Goal: Information Seeking & Learning: Learn about a topic

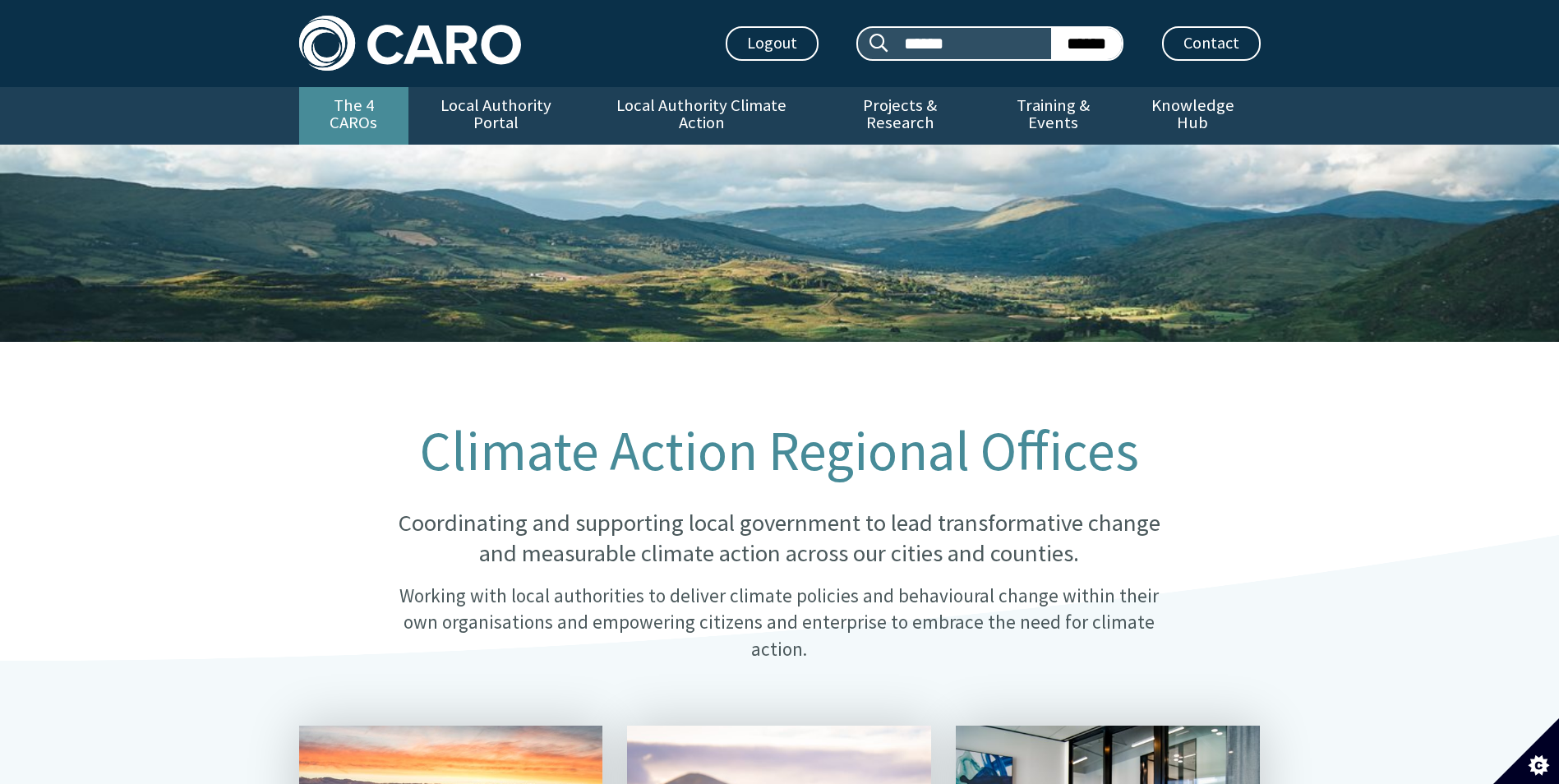
click at [375, 96] on link "The 4 CAROs" at bounding box center [353, 116] width 109 height 58
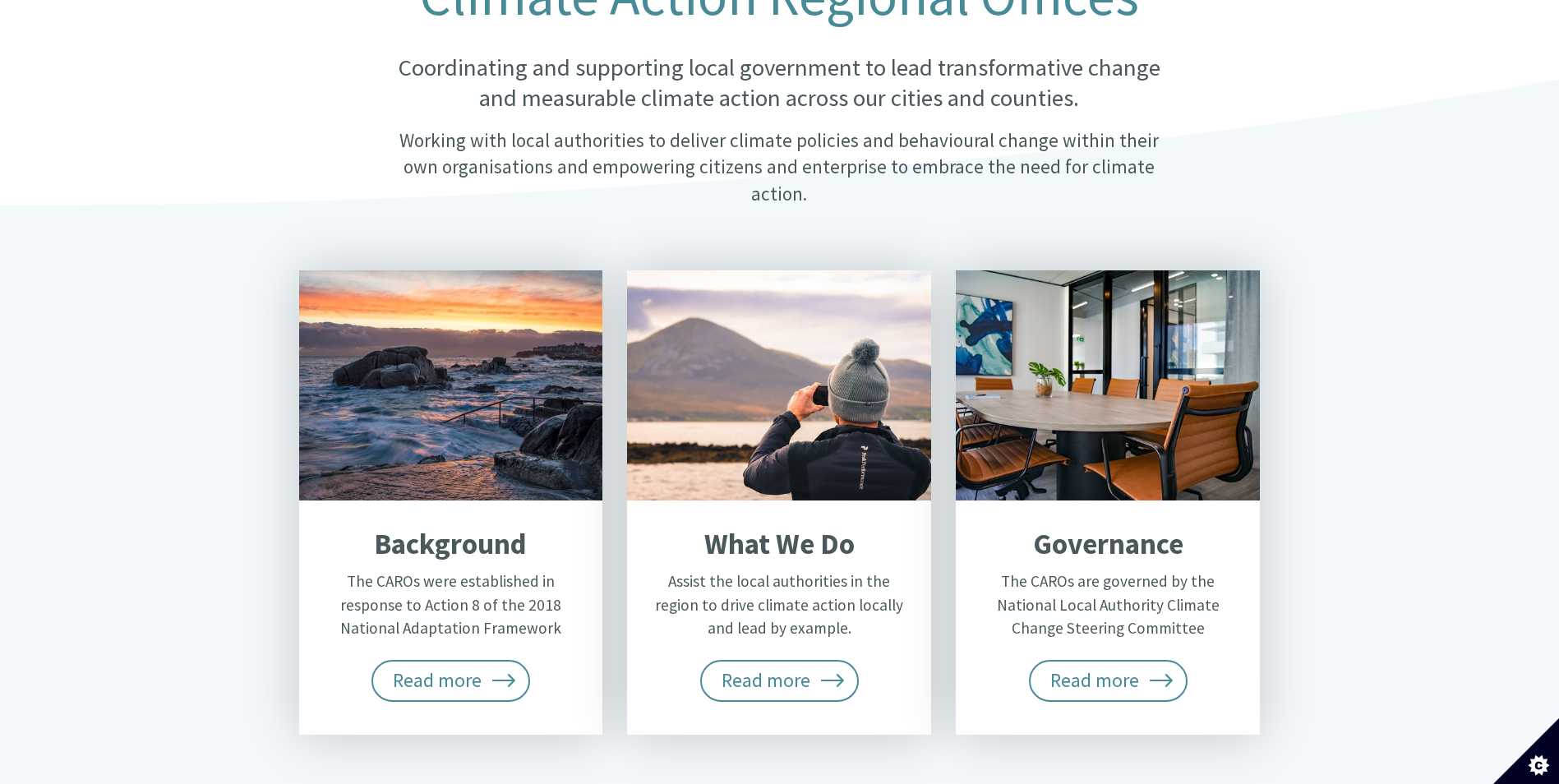
scroll to position [493, 0]
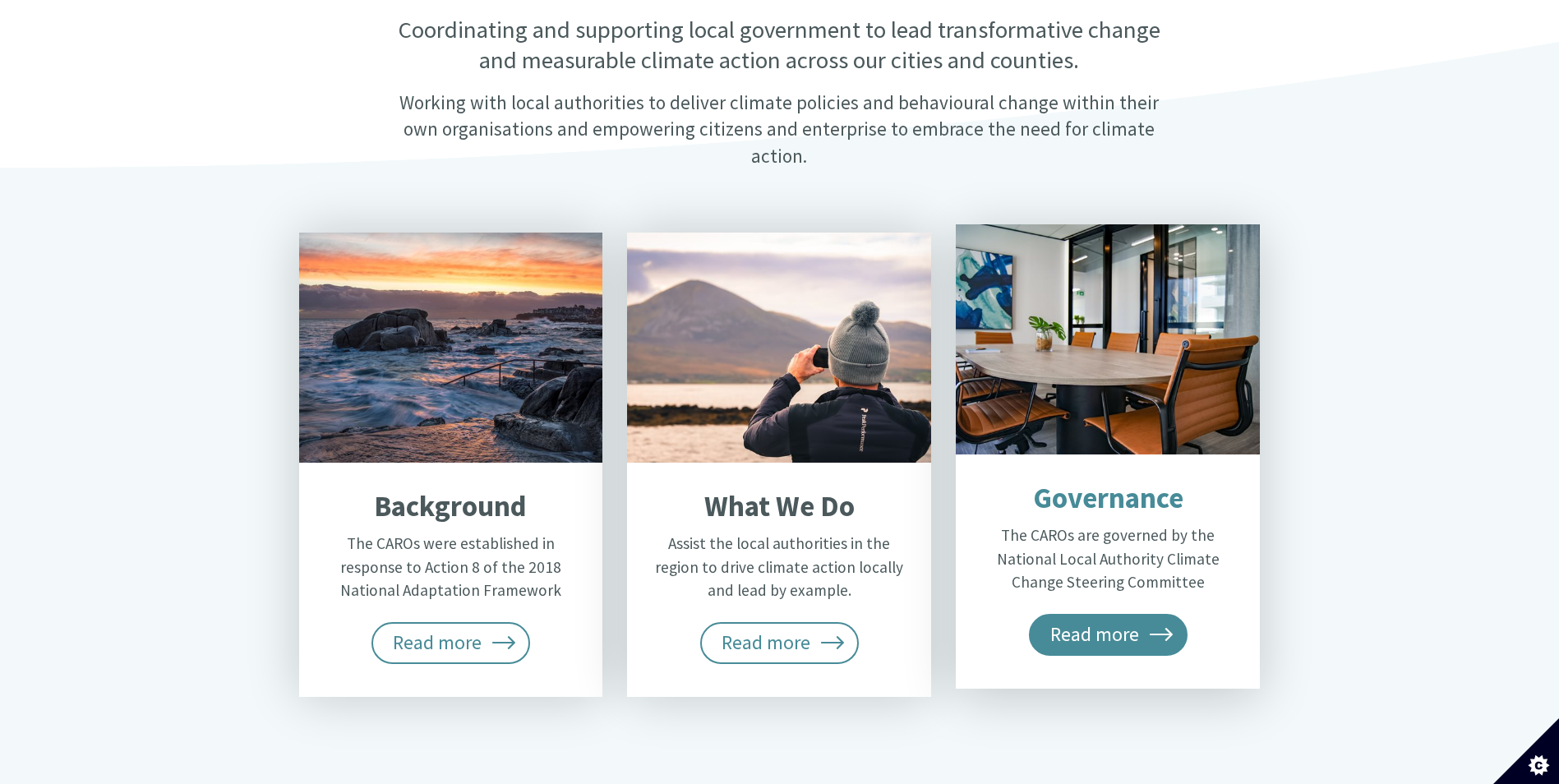
click at [1078, 614] on span "Read more" at bounding box center [1108, 634] width 160 height 41
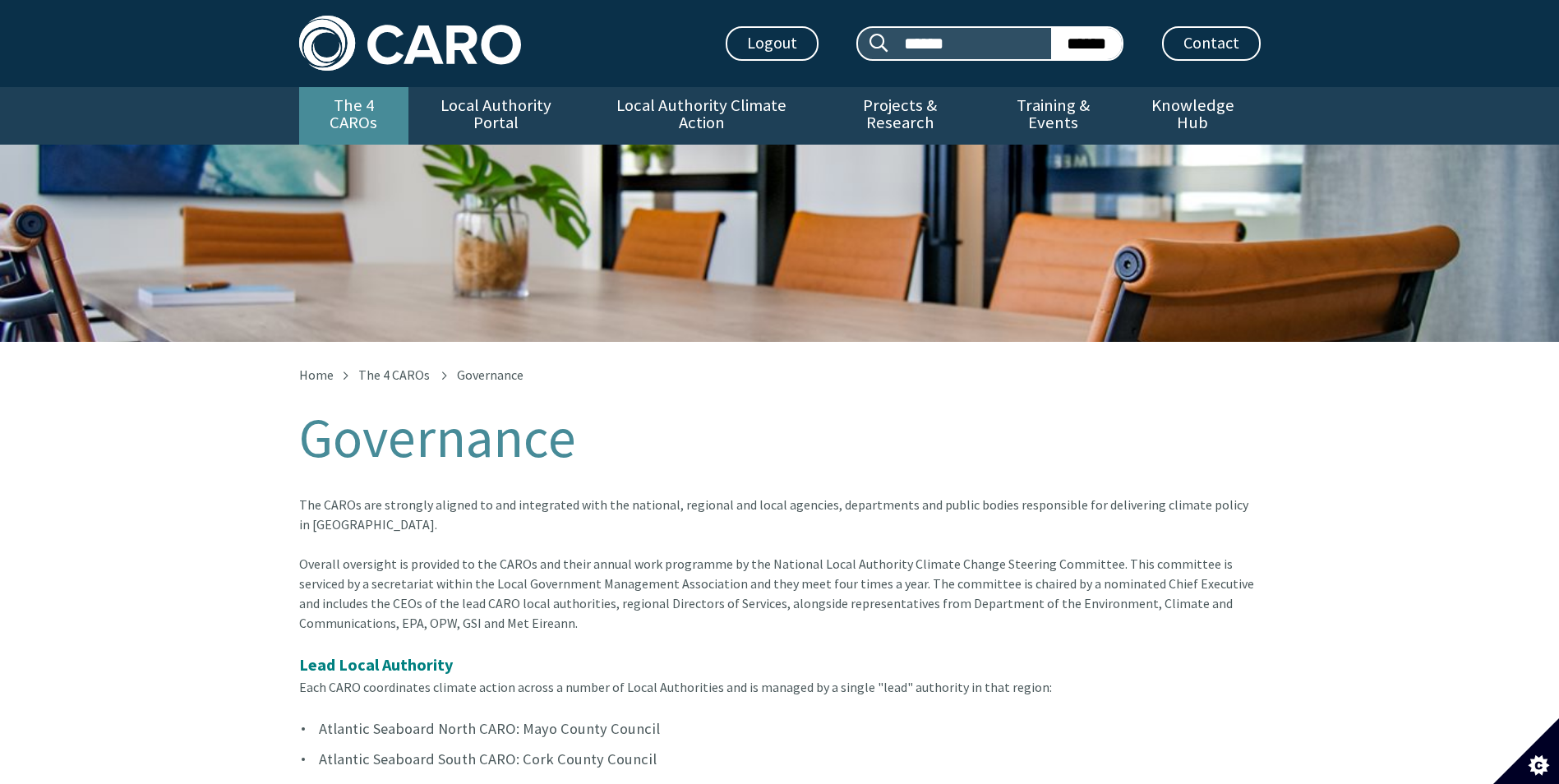
click at [375, 107] on link "The 4 CAROs" at bounding box center [353, 116] width 109 height 58
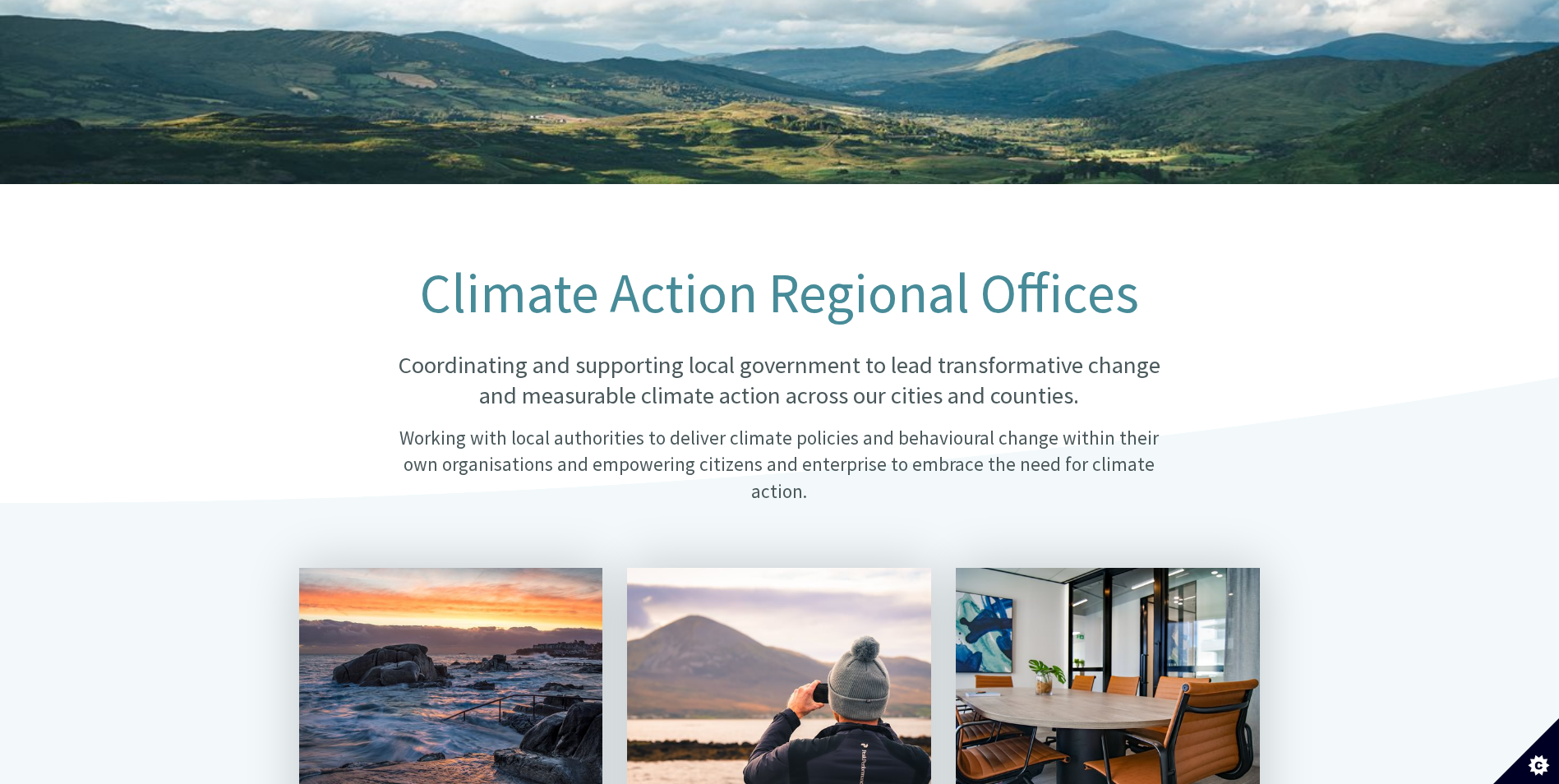
scroll to position [411, 0]
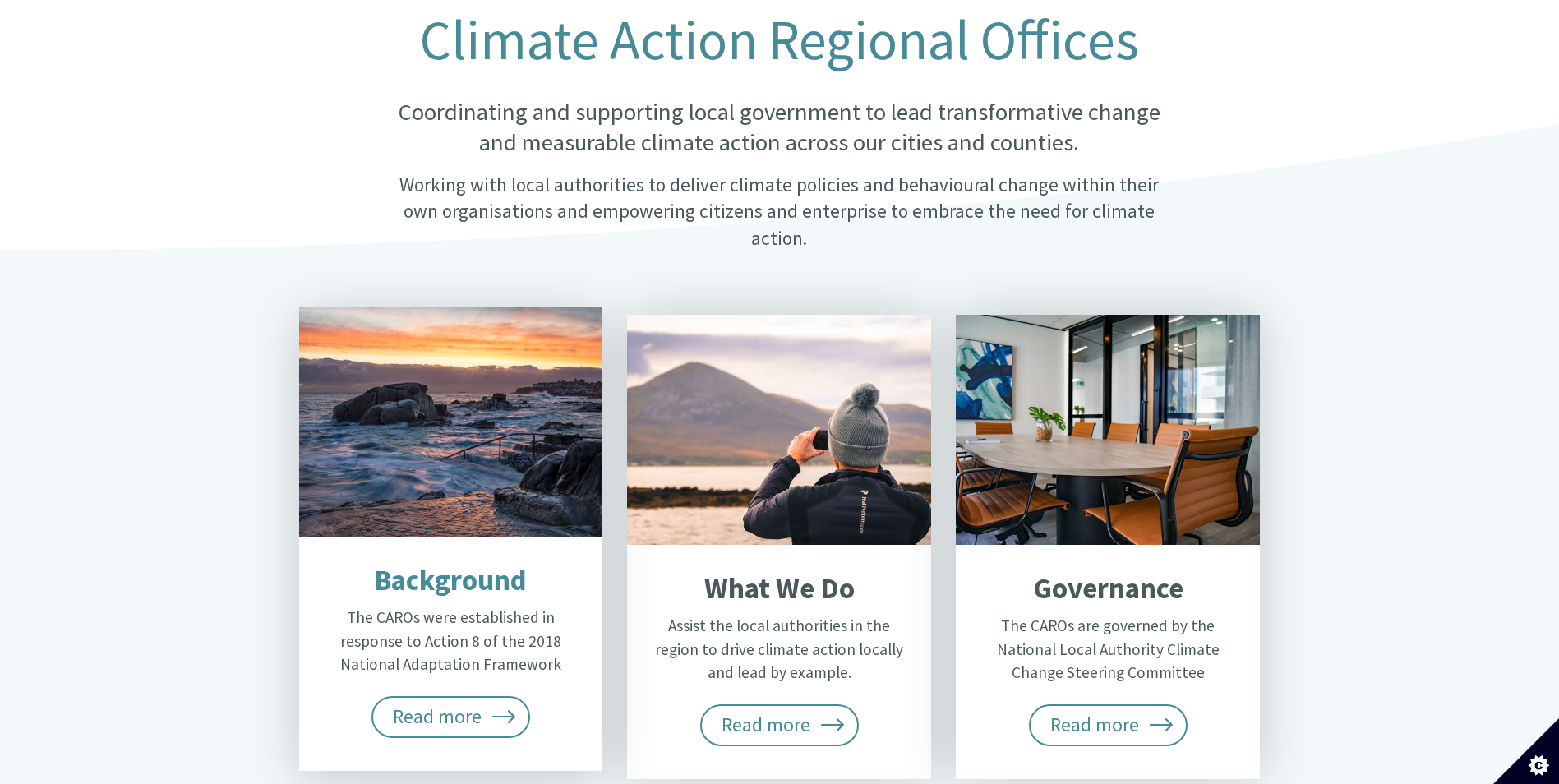
click at [438, 650] on div "Background The CAROs were established in response to Action 8 of the 2018 Natio…" at bounding box center [451, 653] width 304 height 234
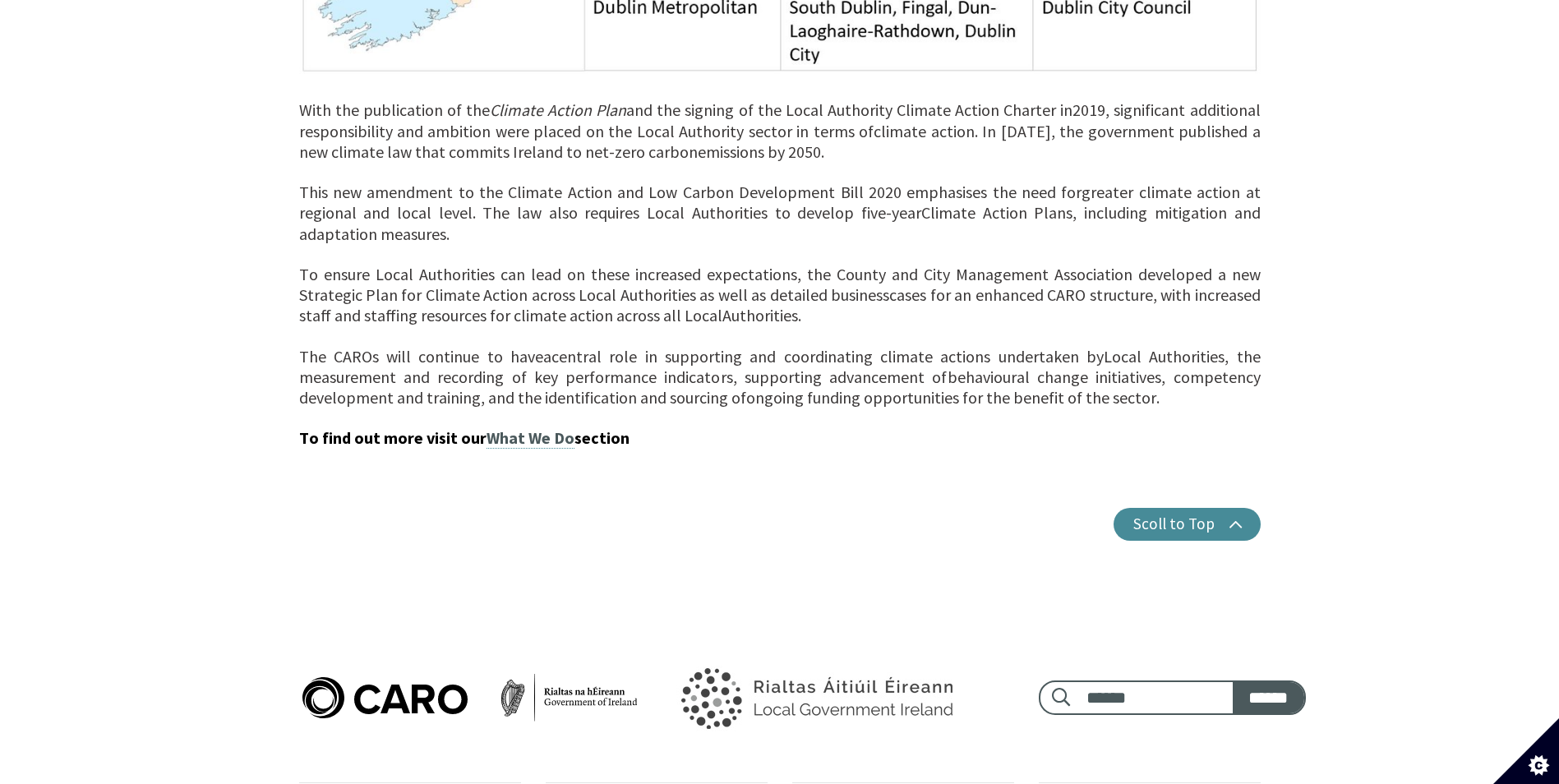
scroll to position [1275, 0]
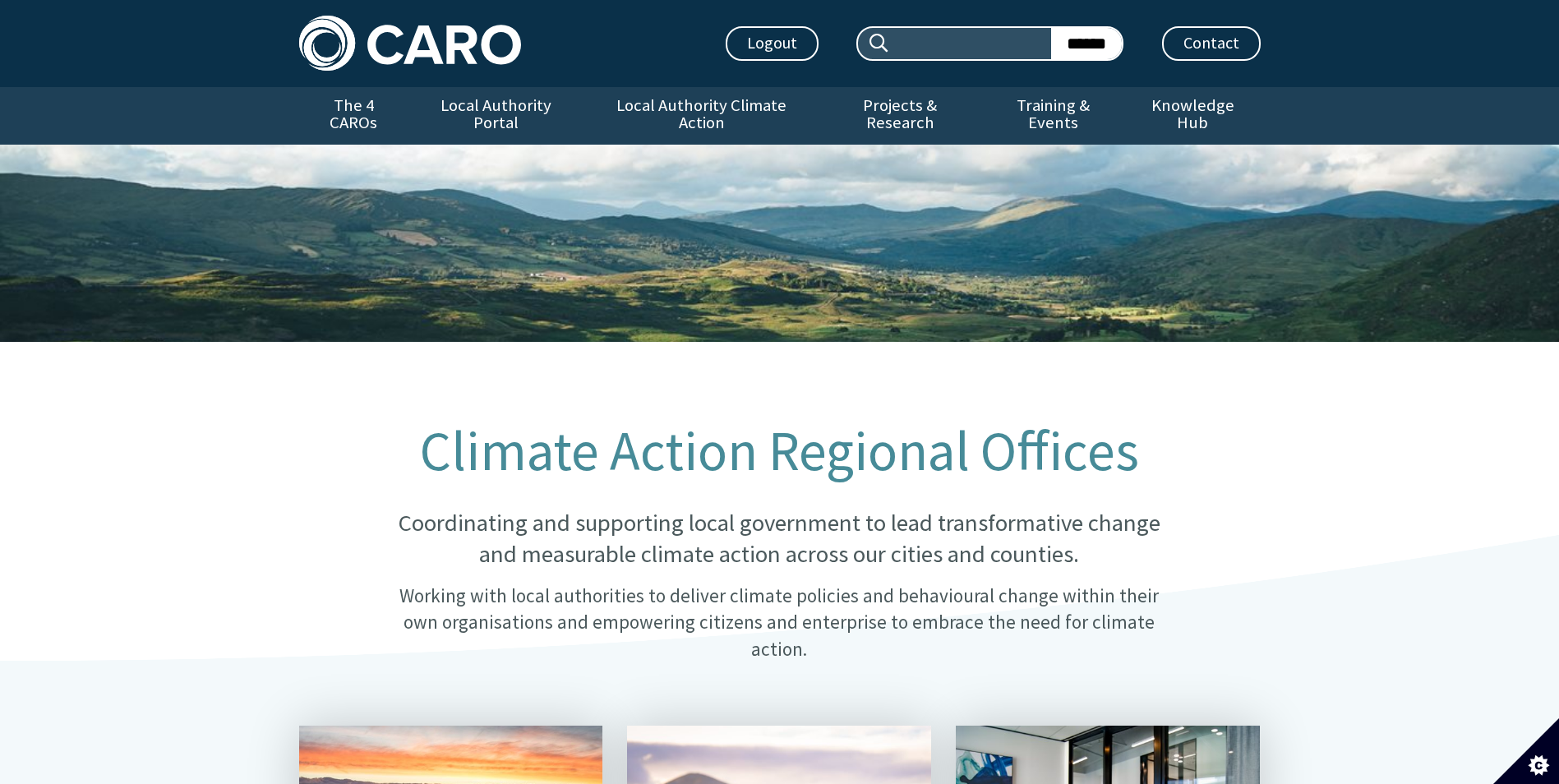
scroll to position [411, 0]
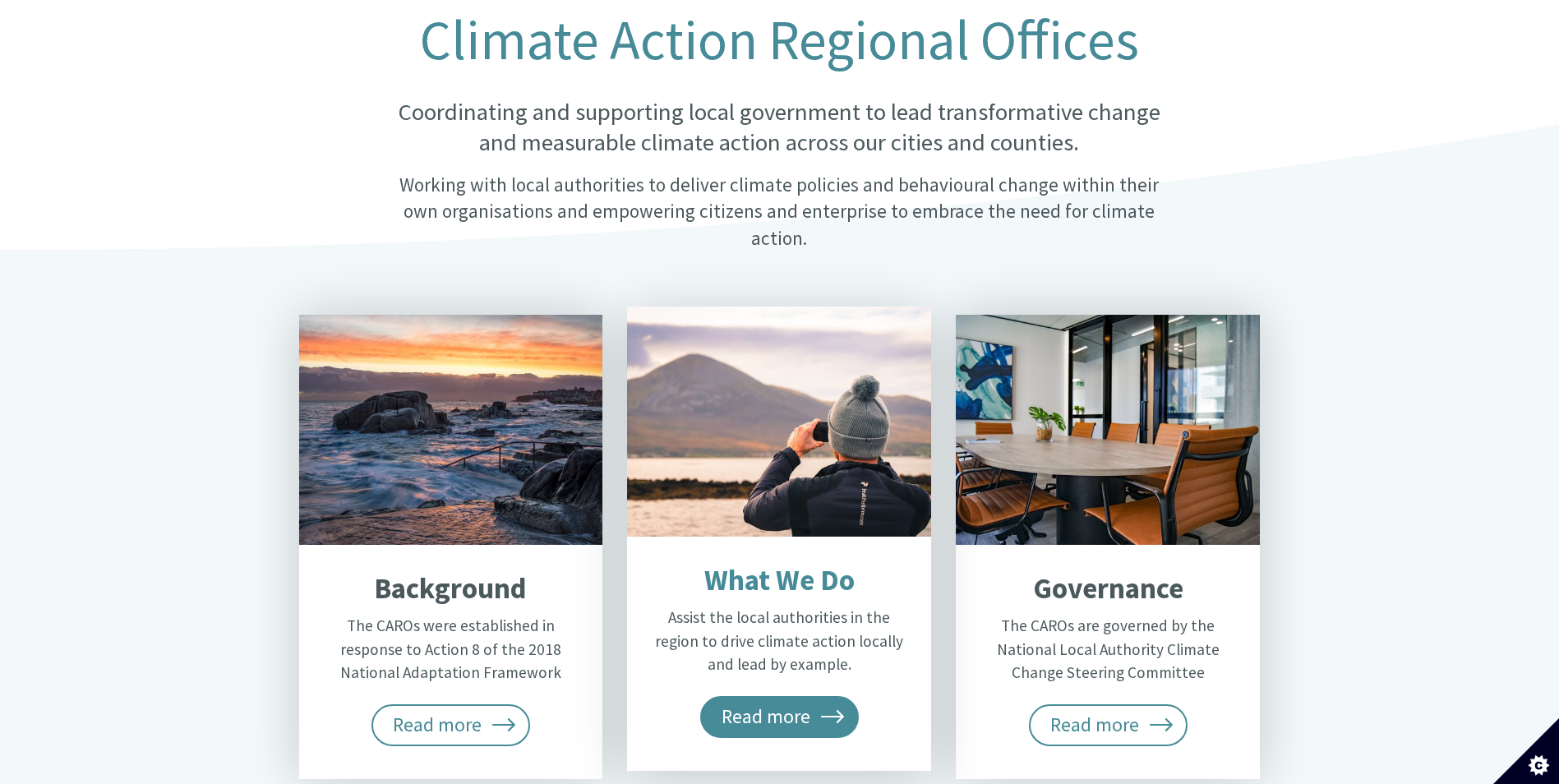
click at [848, 696] on span "Read more" at bounding box center [780, 716] width 160 height 41
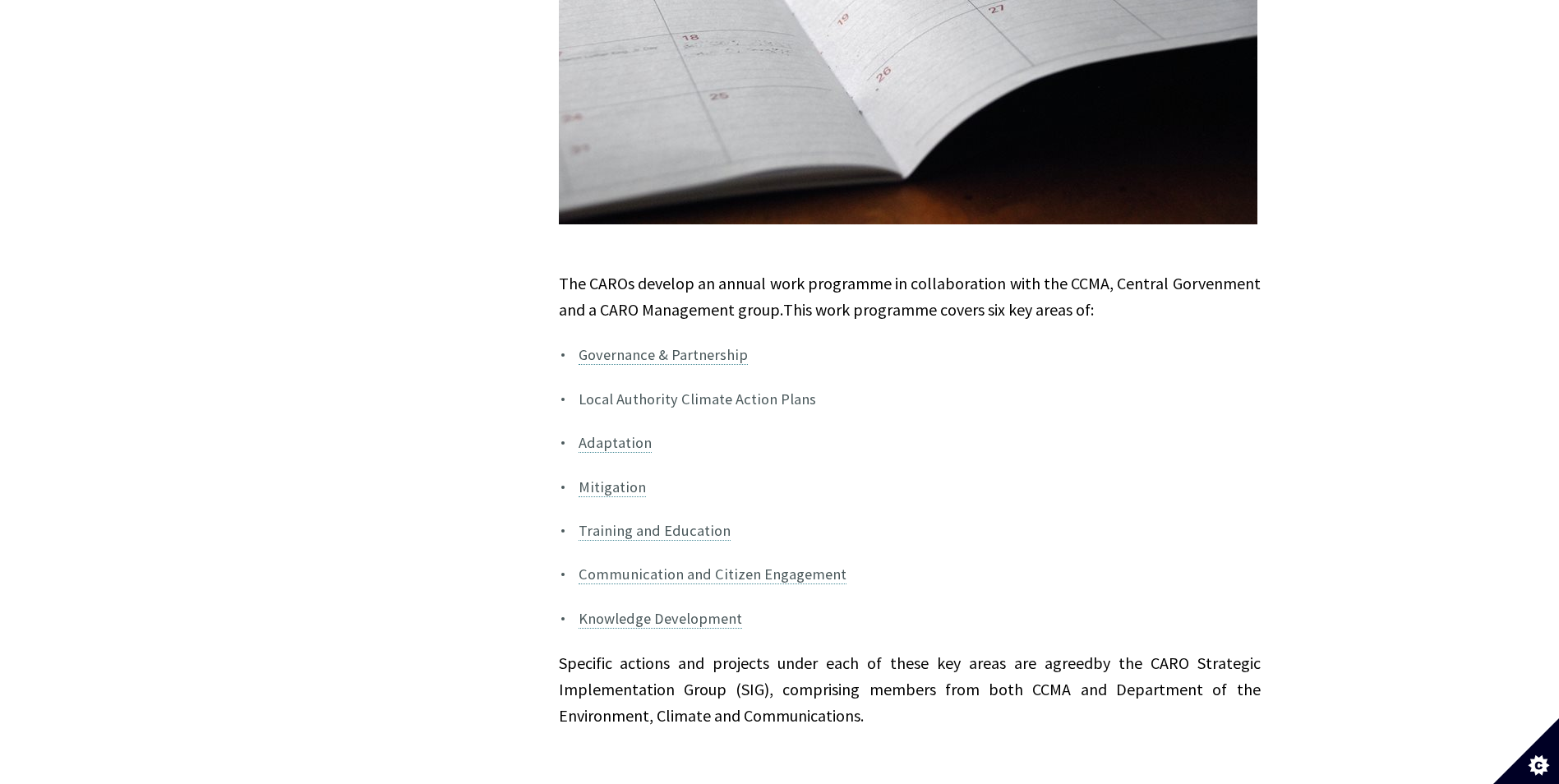
scroll to position [1232, 0]
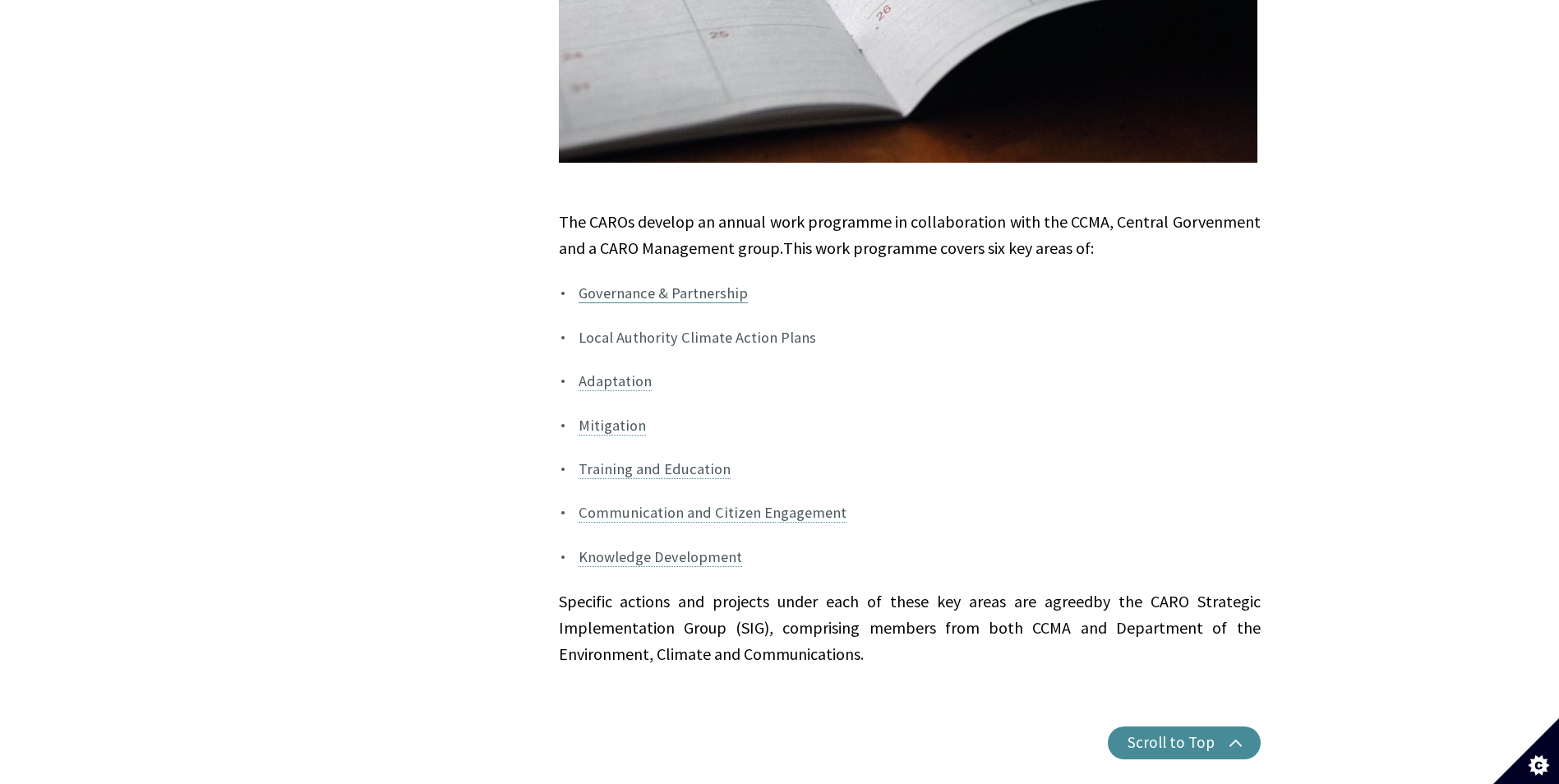
click at [689, 284] on link "Governance & Partnership" at bounding box center [664, 294] width 170 height 20
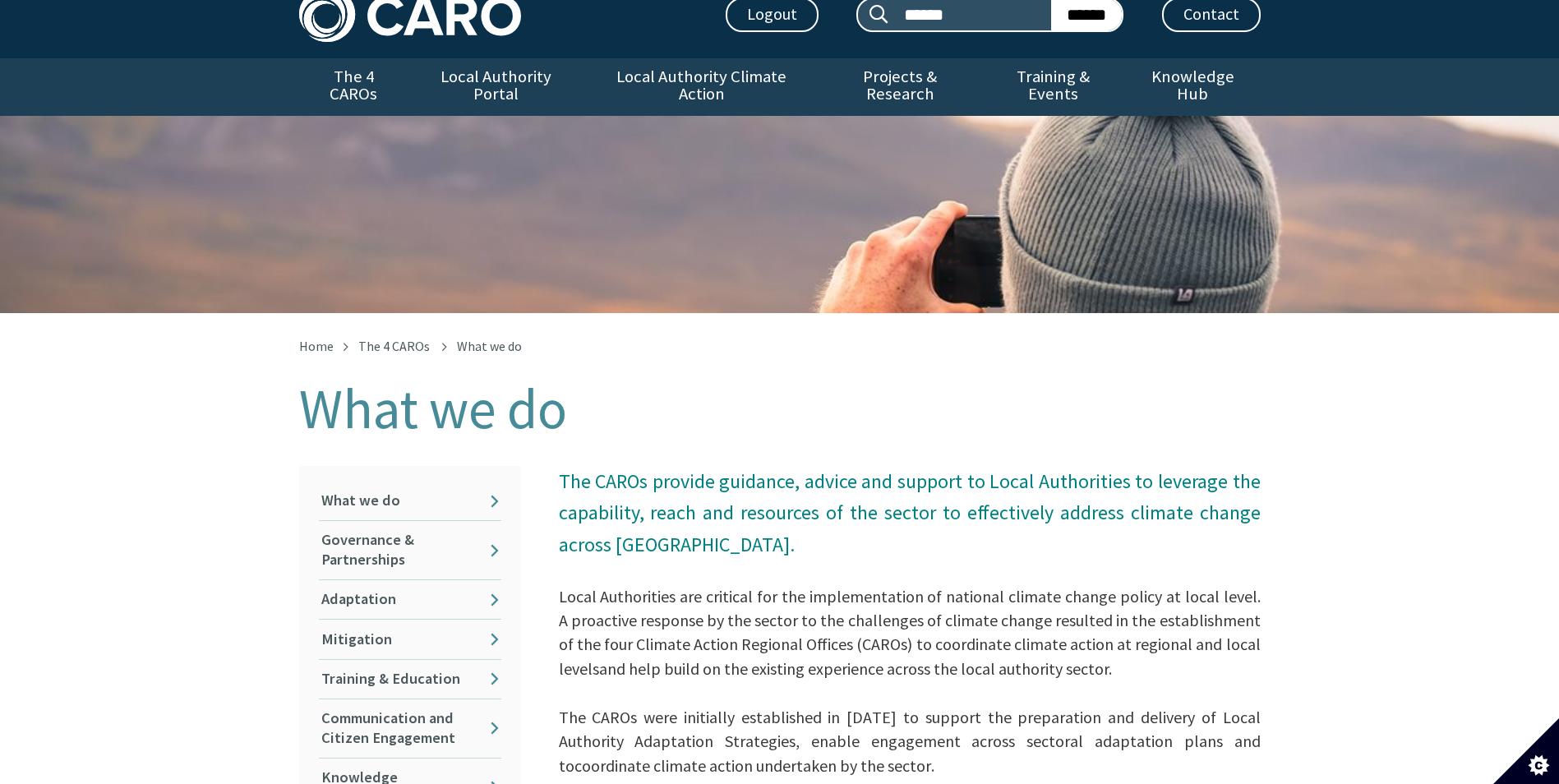
scroll to position [0, 0]
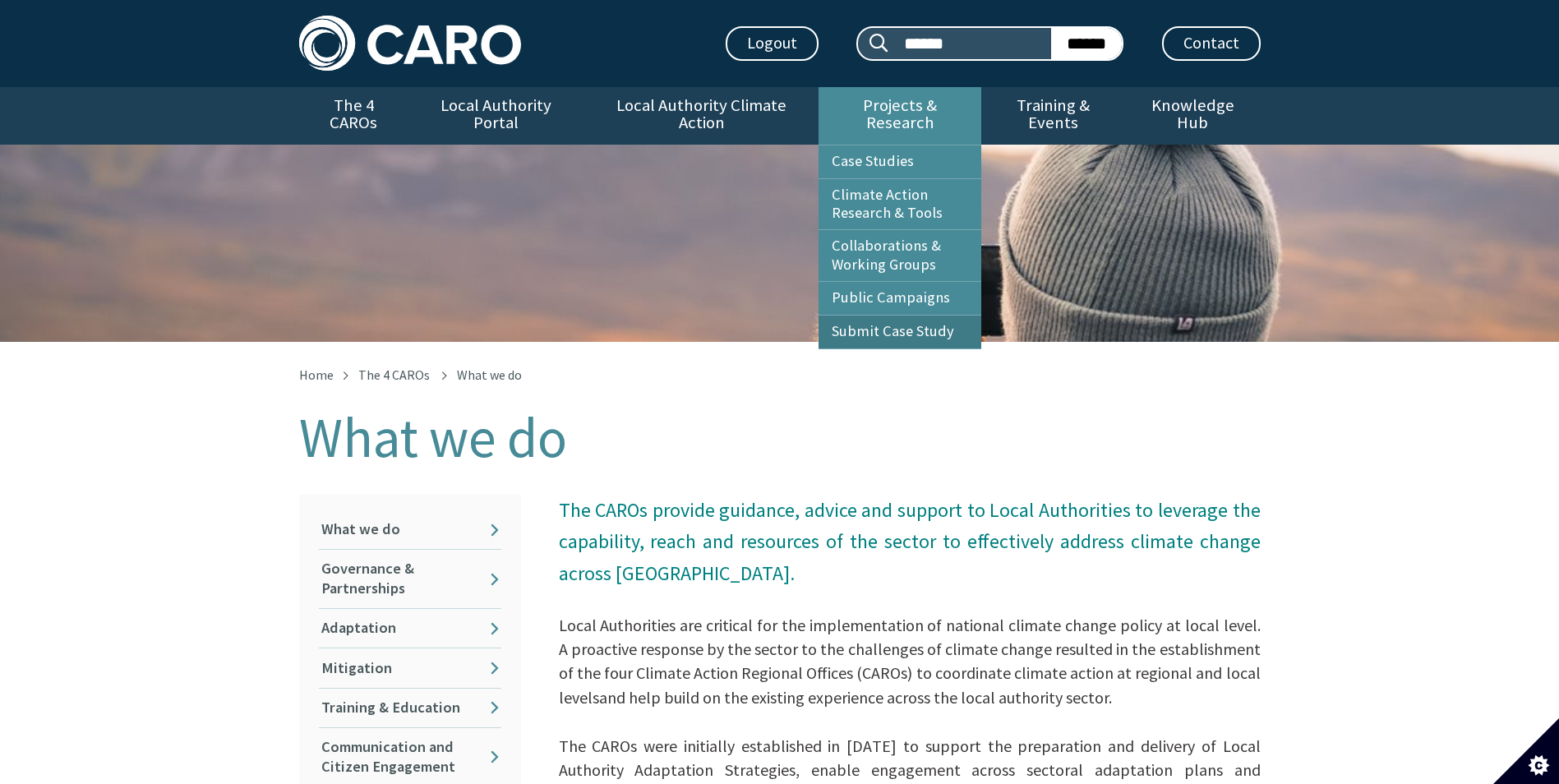
click at [928, 315] on link "Submit Case Study" at bounding box center [900, 332] width 163 height 32
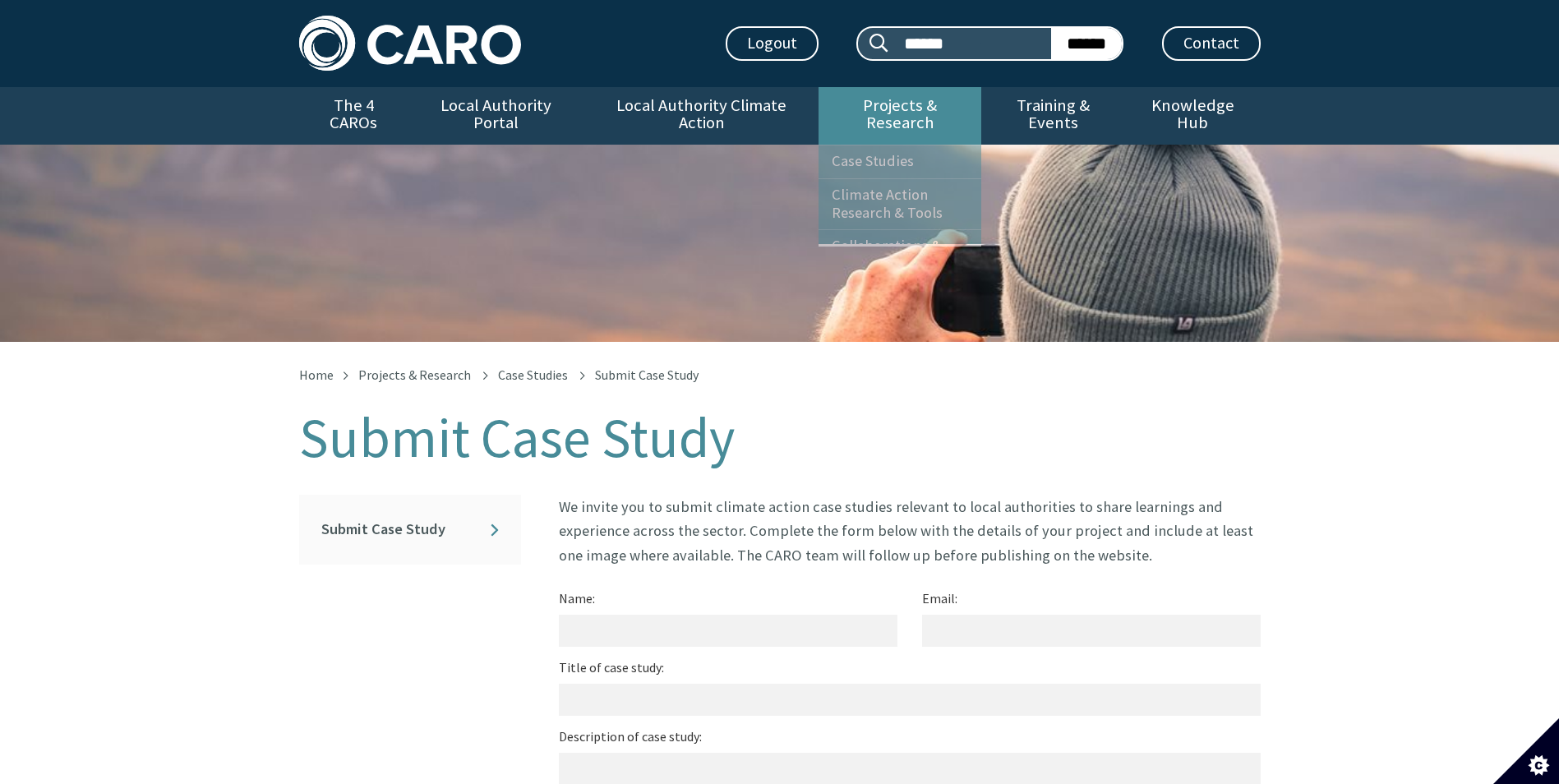
click at [885, 98] on link "Projects & Research" at bounding box center [900, 116] width 163 height 58
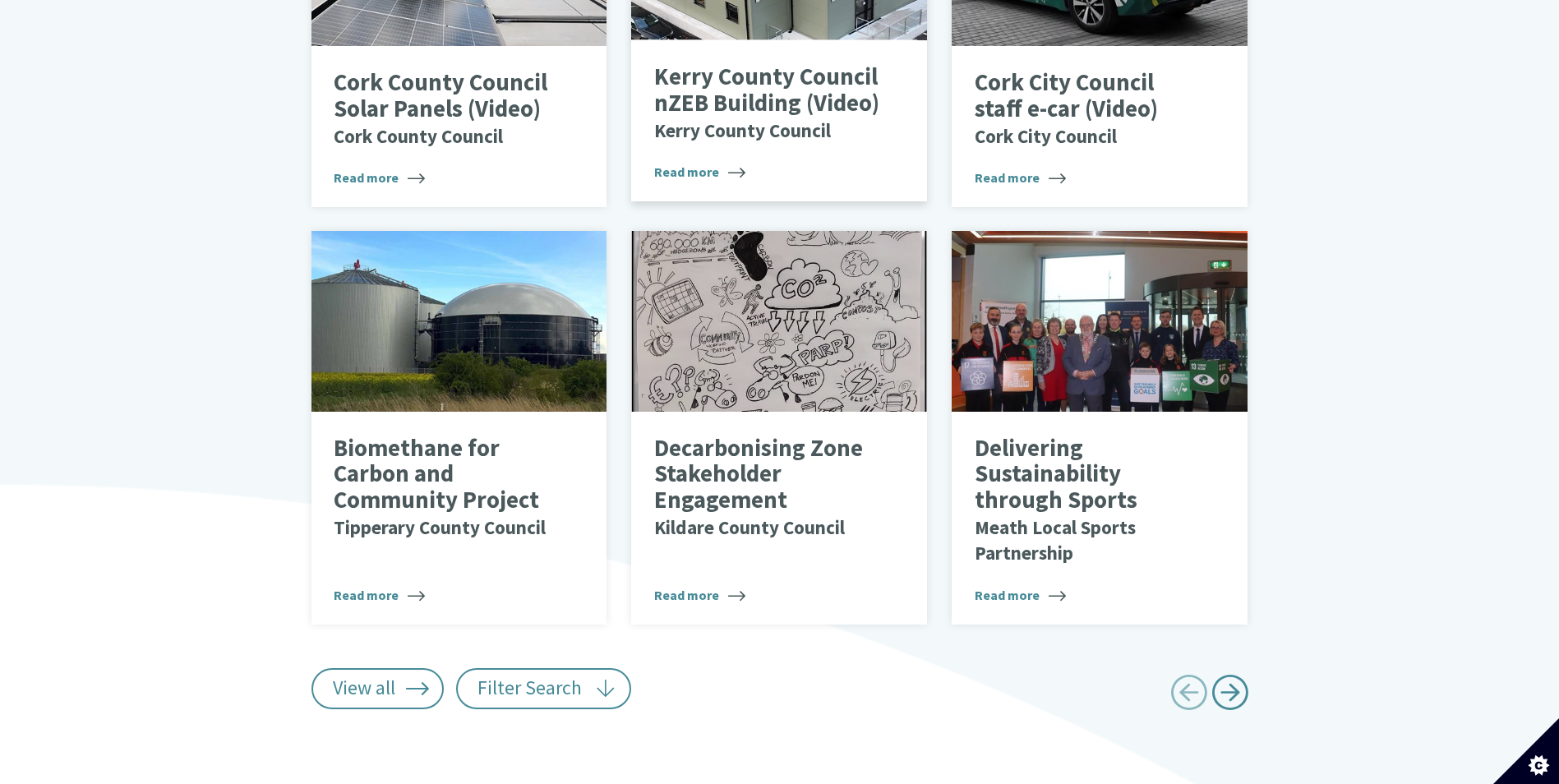
scroll to position [1068, 0]
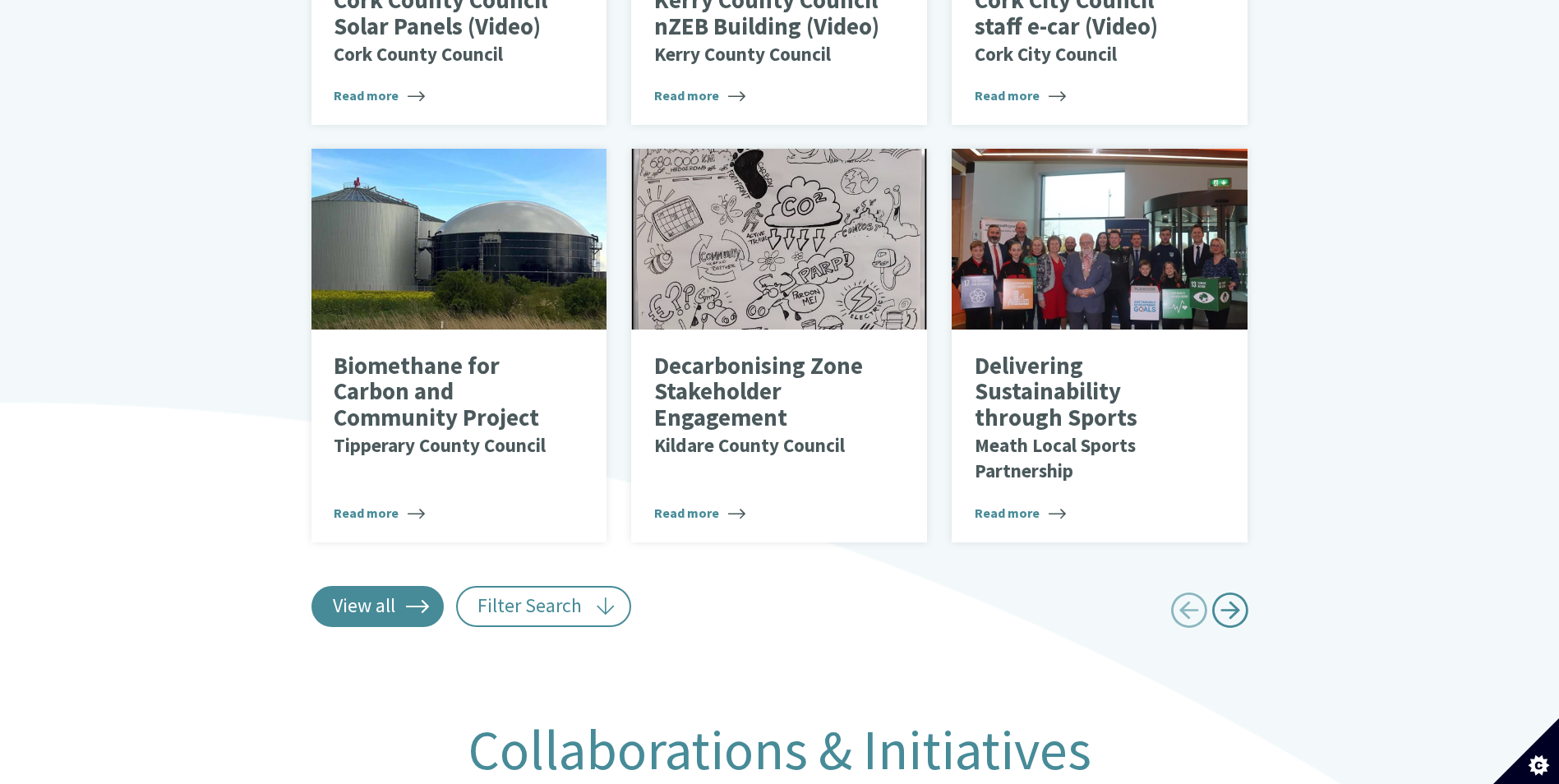
click at [417, 586] on link "View all" at bounding box center [379, 606] width 133 height 41
type input "******"
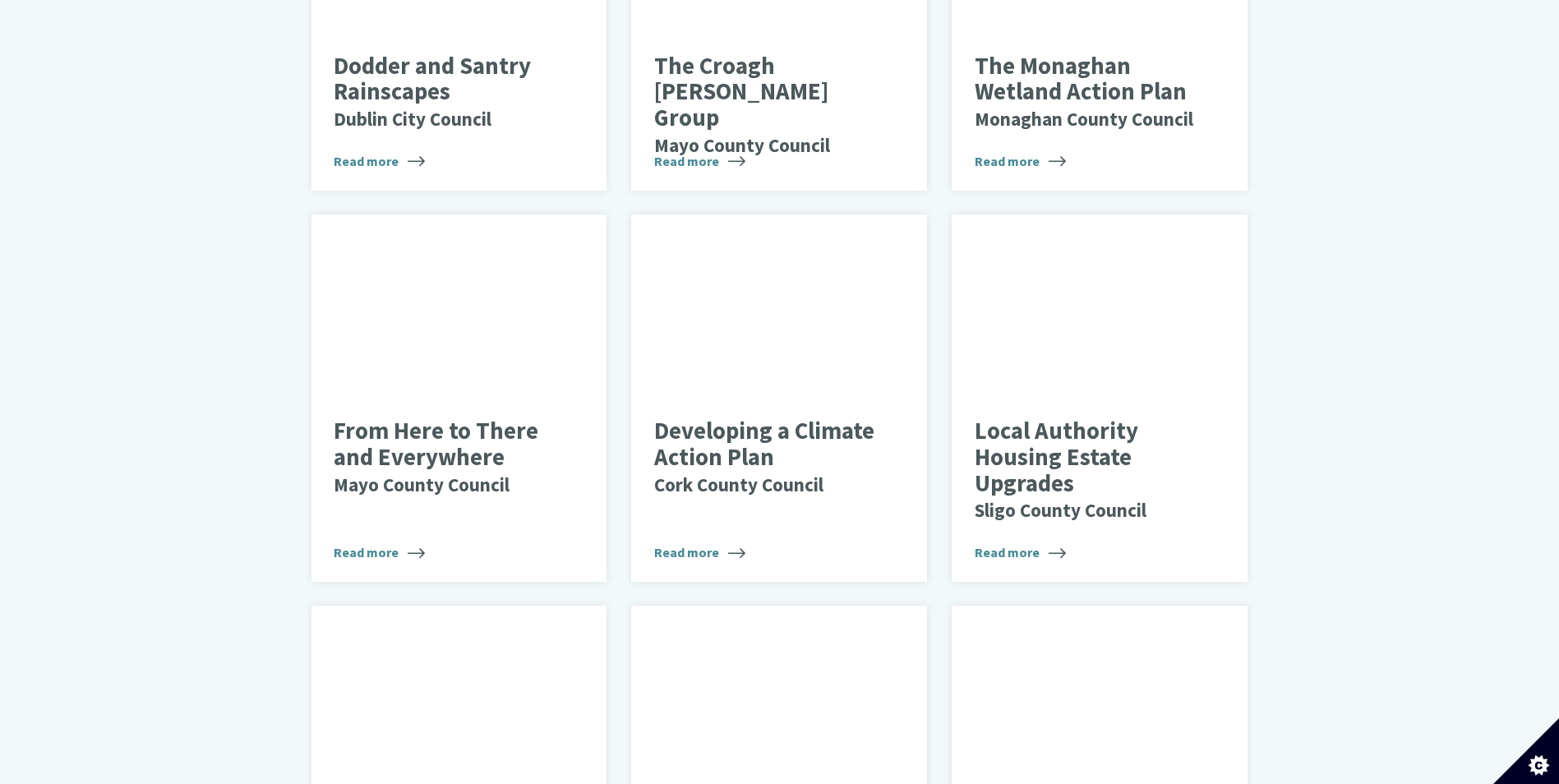
scroll to position [3451, 0]
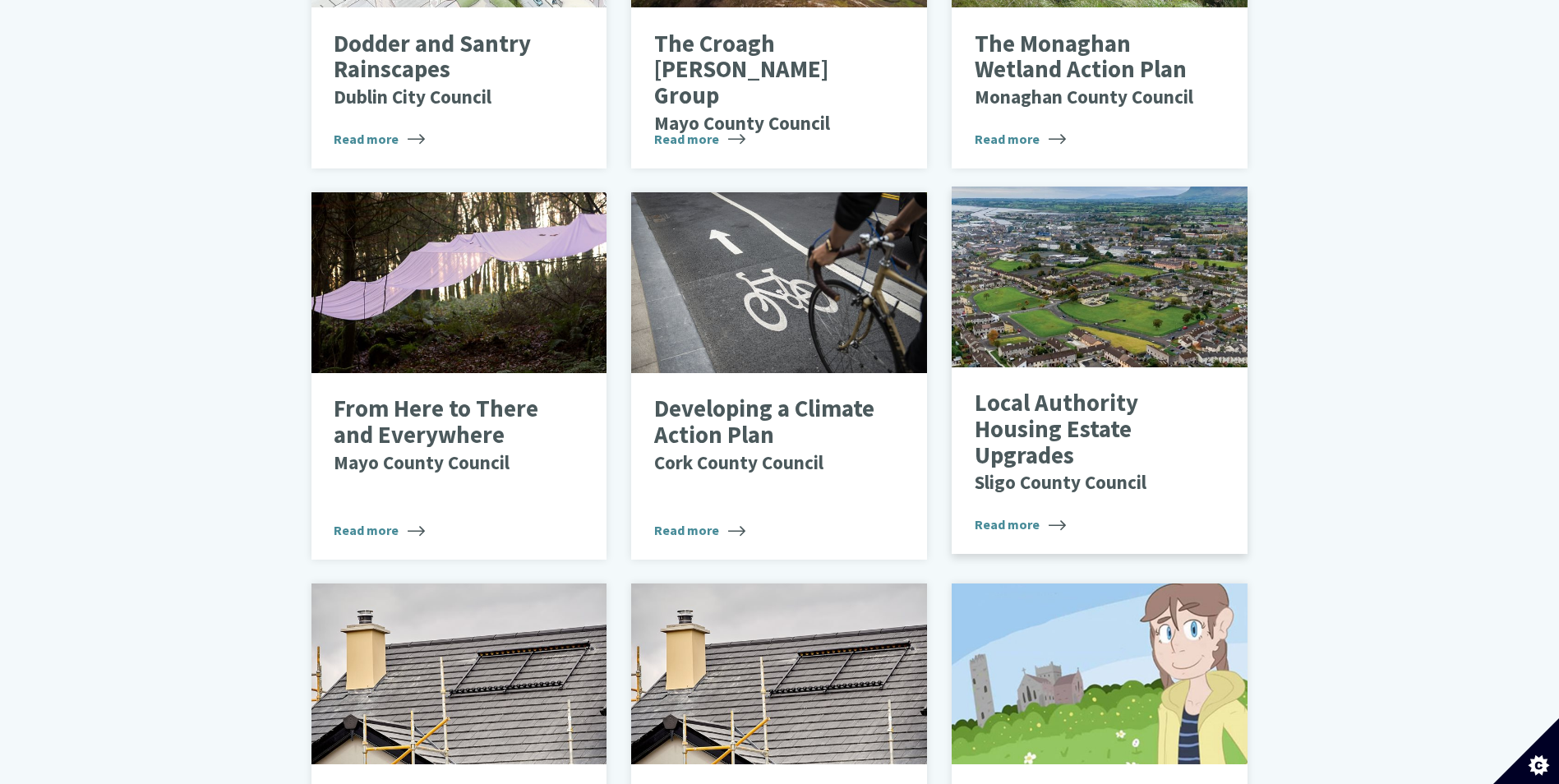
click at [1065, 469] on small "Sligo County Council" at bounding box center [1060, 481] width 172 height 23
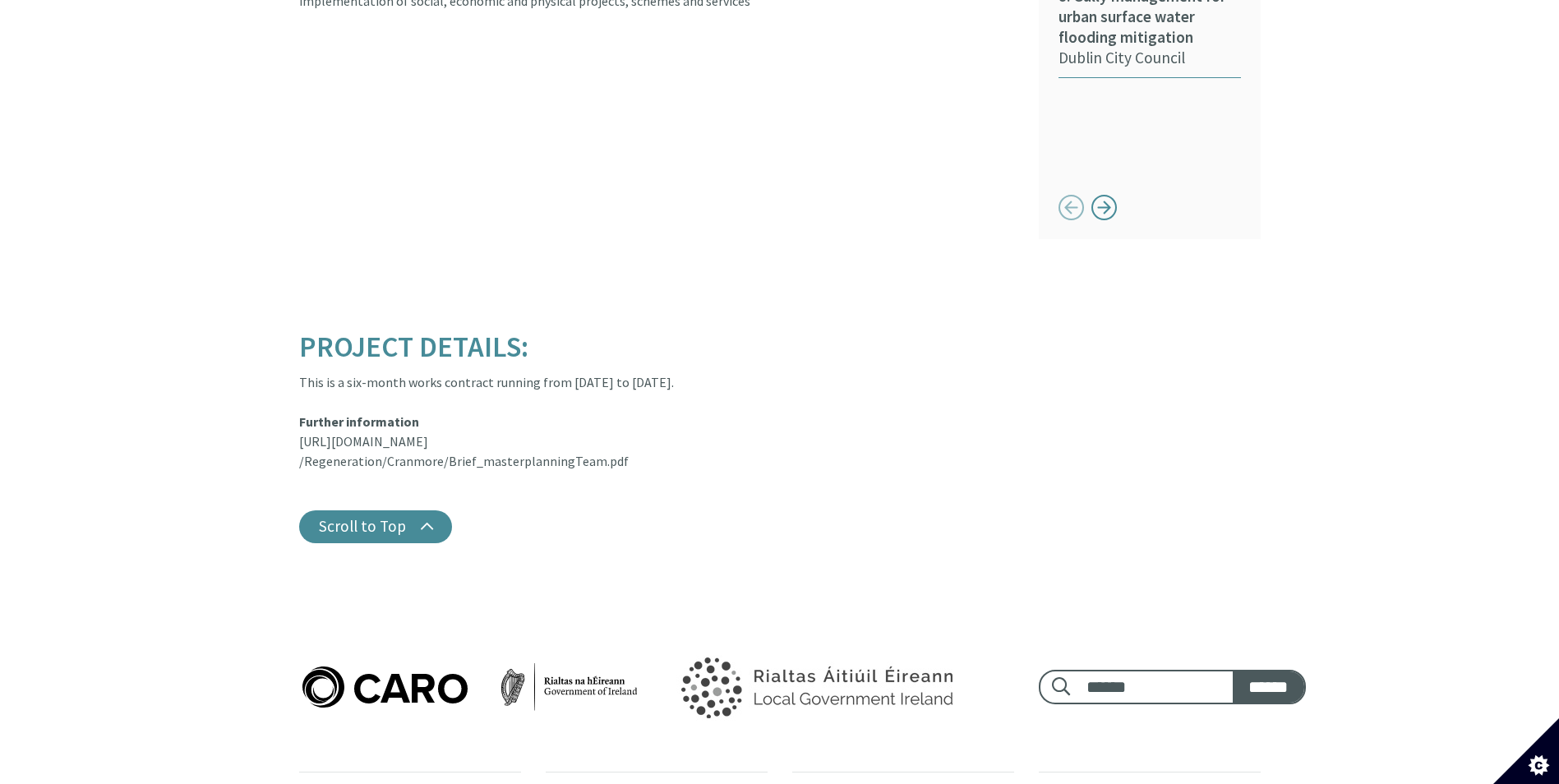
scroll to position [1561, 0]
drag, startPoint x: 298, startPoint y: 422, endPoint x: 659, endPoint y: 468, distance: 363.9
click at [659, 468] on div "Project Details: This is a six-month works contract running from [DATE] to [DAT…" at bounding box center [656, 435] width 739 height 212
drag, startPoint x: 659, startPoint y: 468, endPoint x: 572, endPoint y: 438, distance: 92.0
copy div "[URL][DOMAIN_NAME] /Regeneration/Cranmore/Brief_masterplanningTeam.pdf"
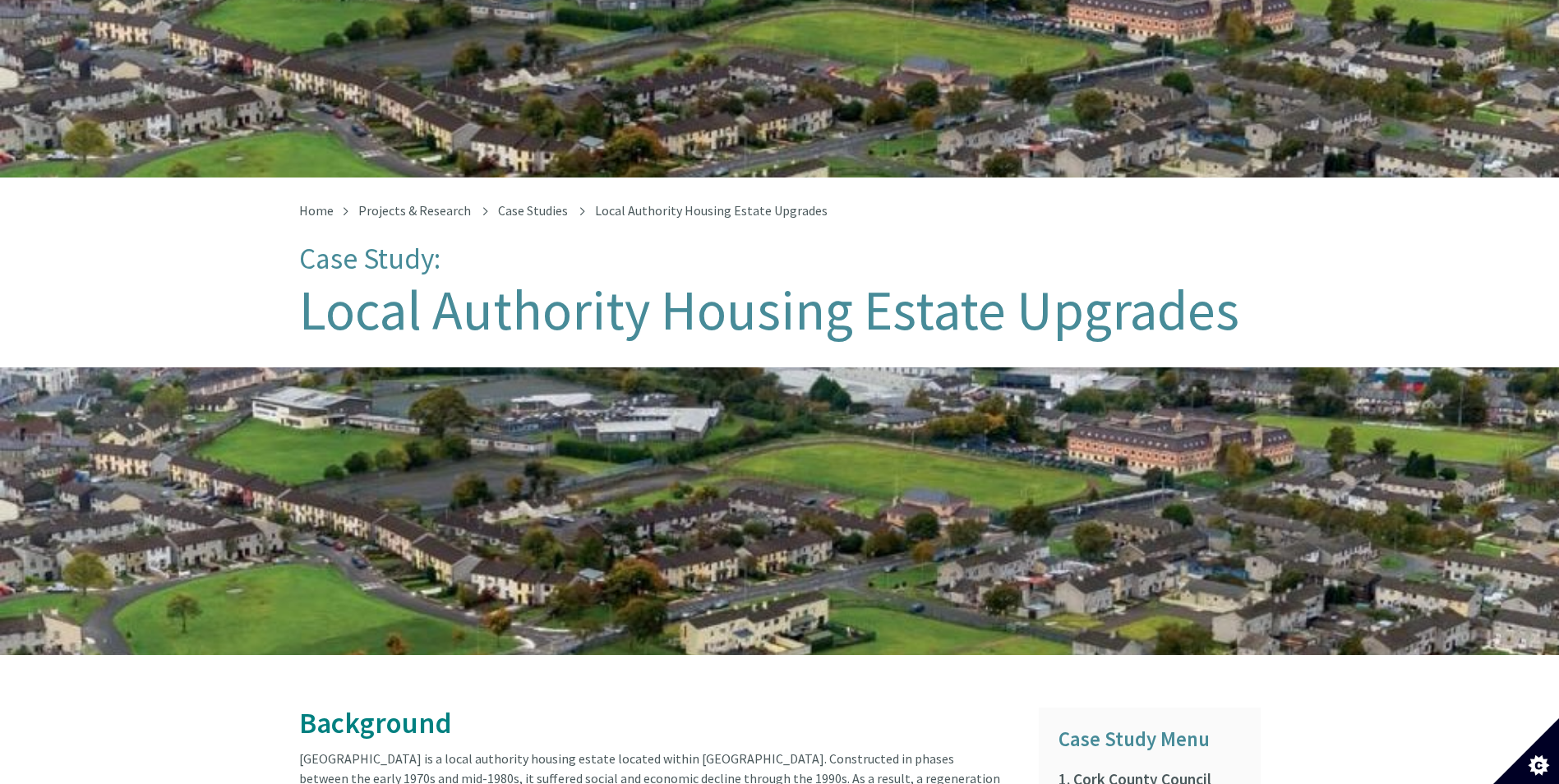
scroll to position [0, 0]
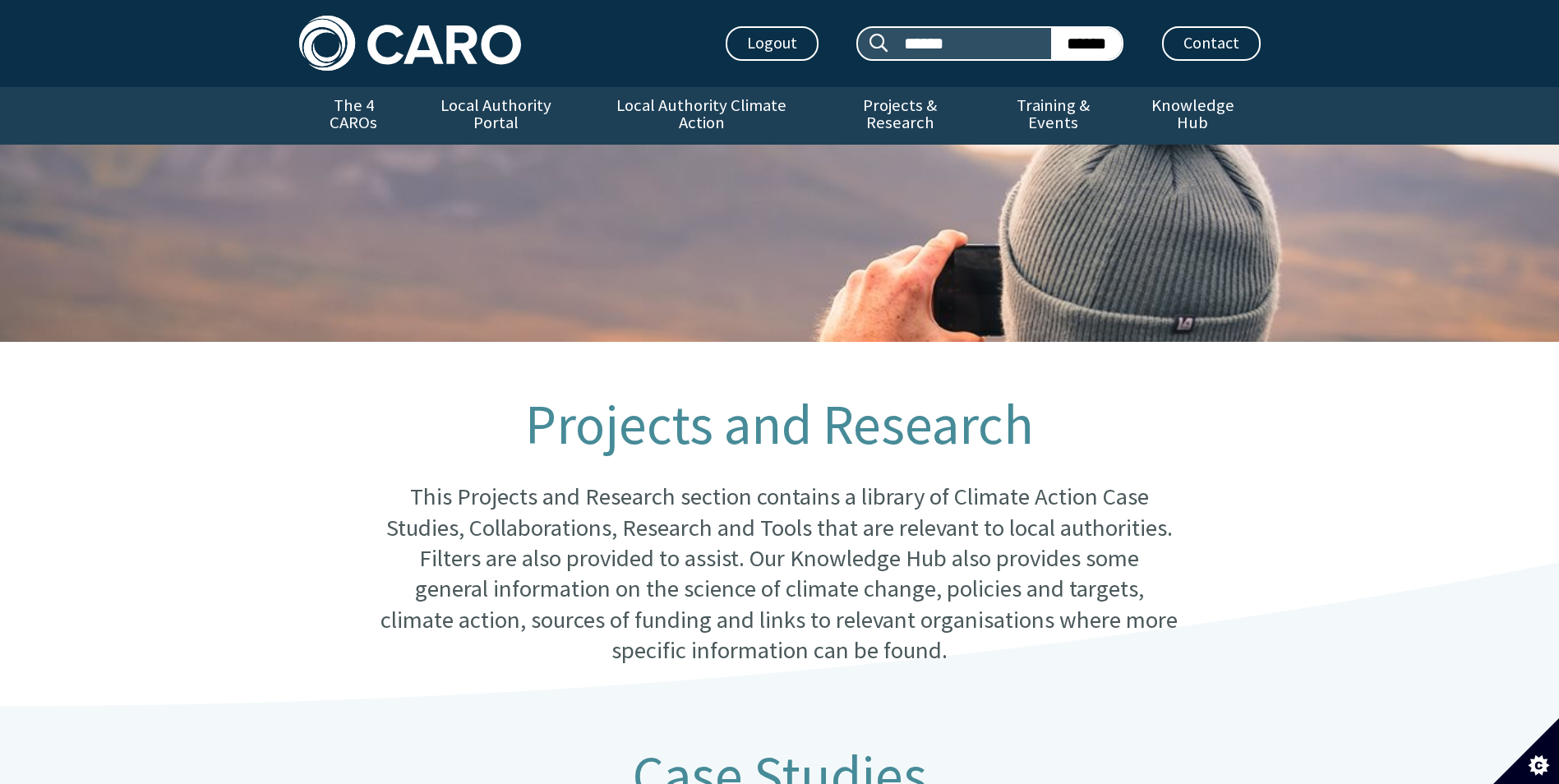
scroll to position [3451, 0]
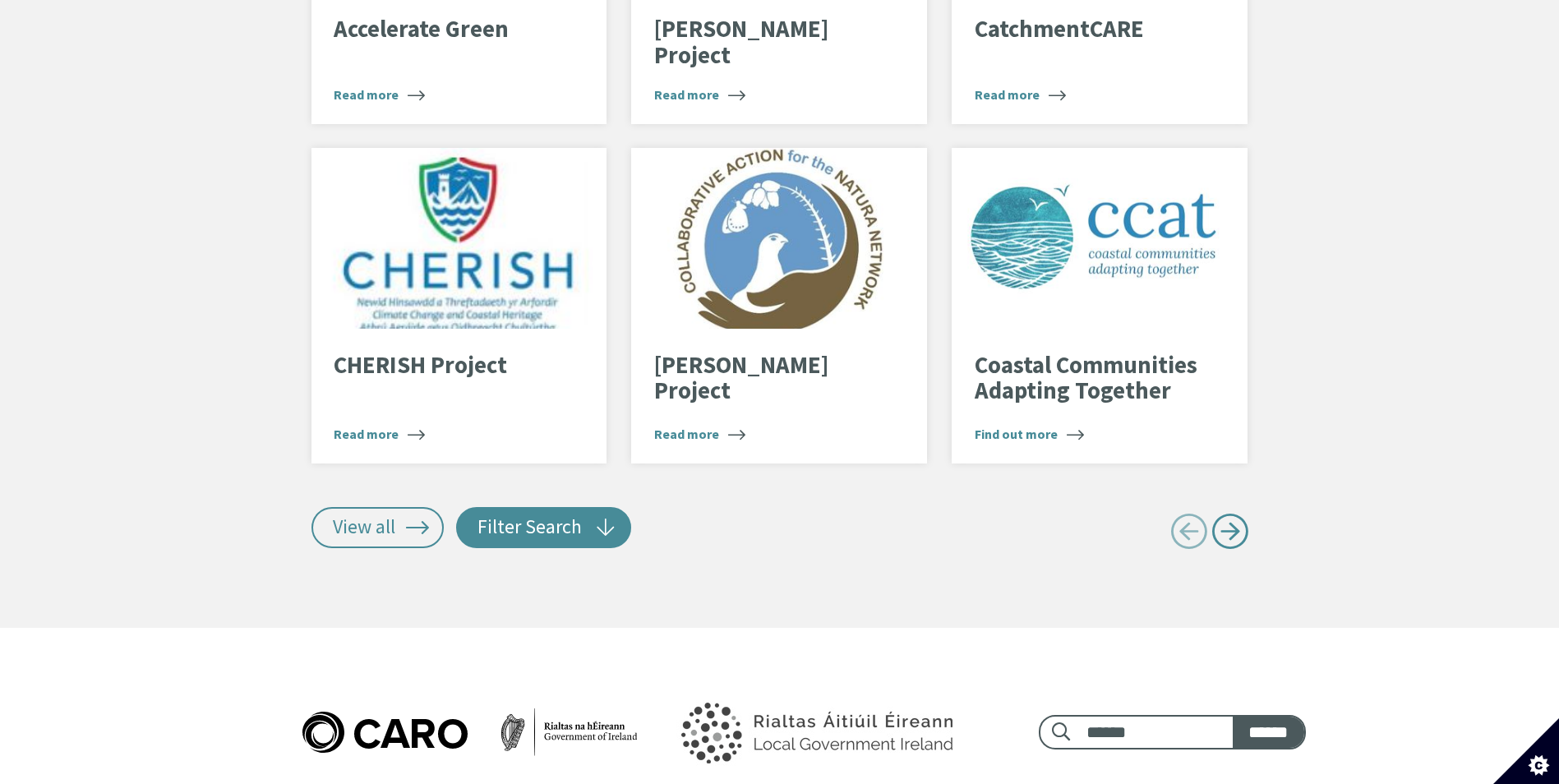
click at [555, 506] on button "Filter Search" at bounding box center [544, 527] width 175 height 41
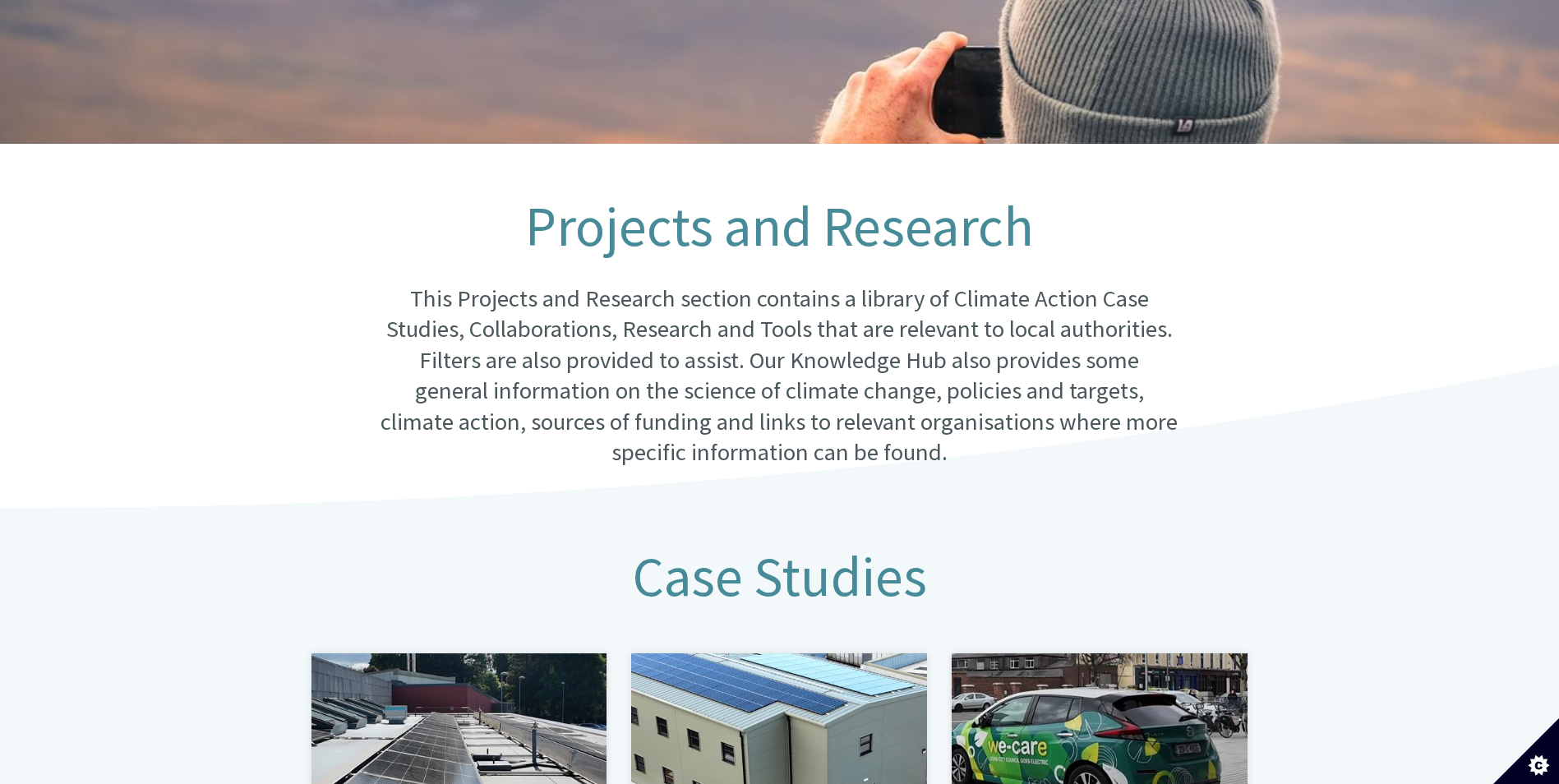
scroll to position [0, 0]
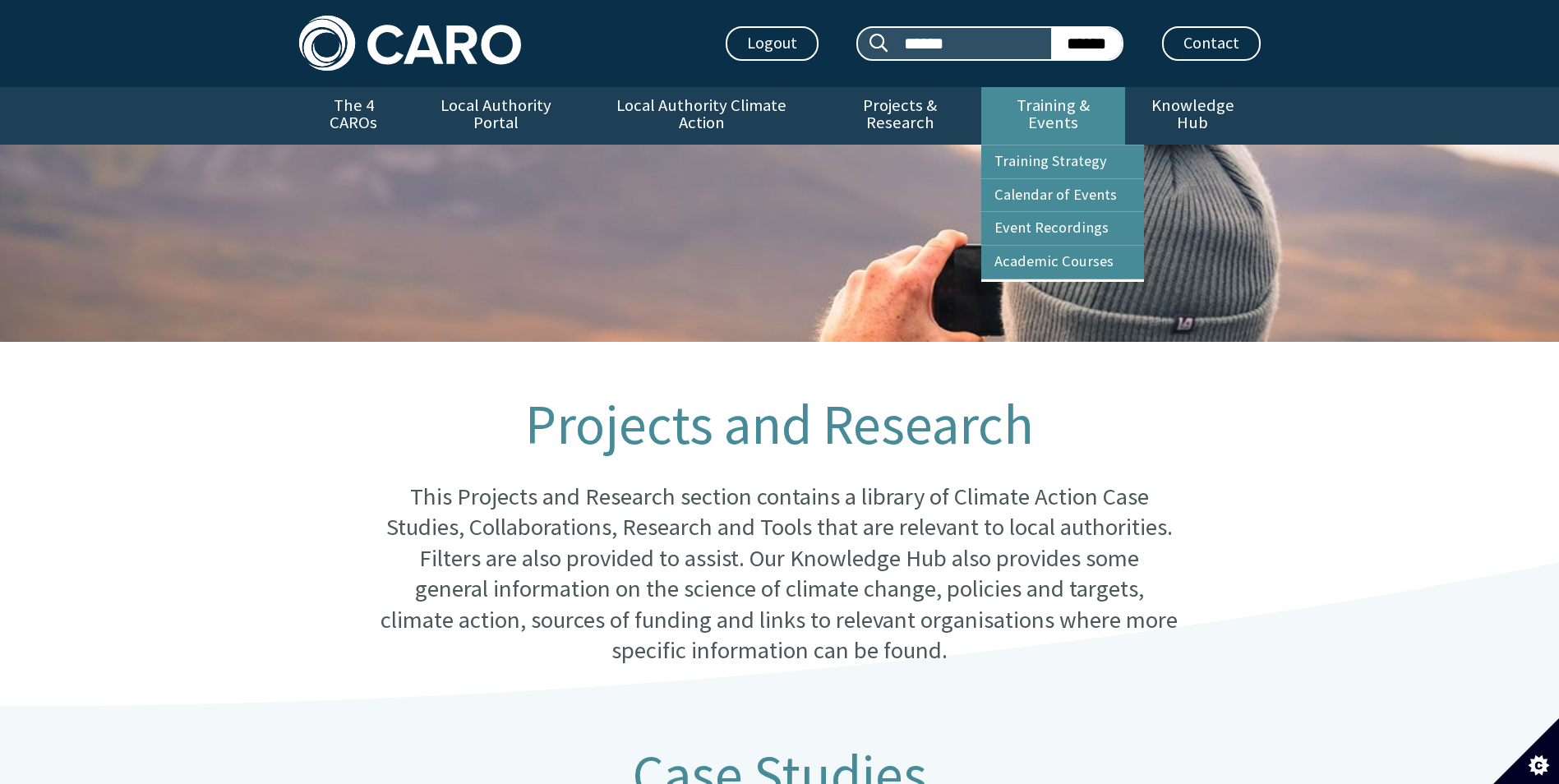
click at [1041, 110] on link "Training & Events" at bounding box center [1053, 116] width 144 height 58
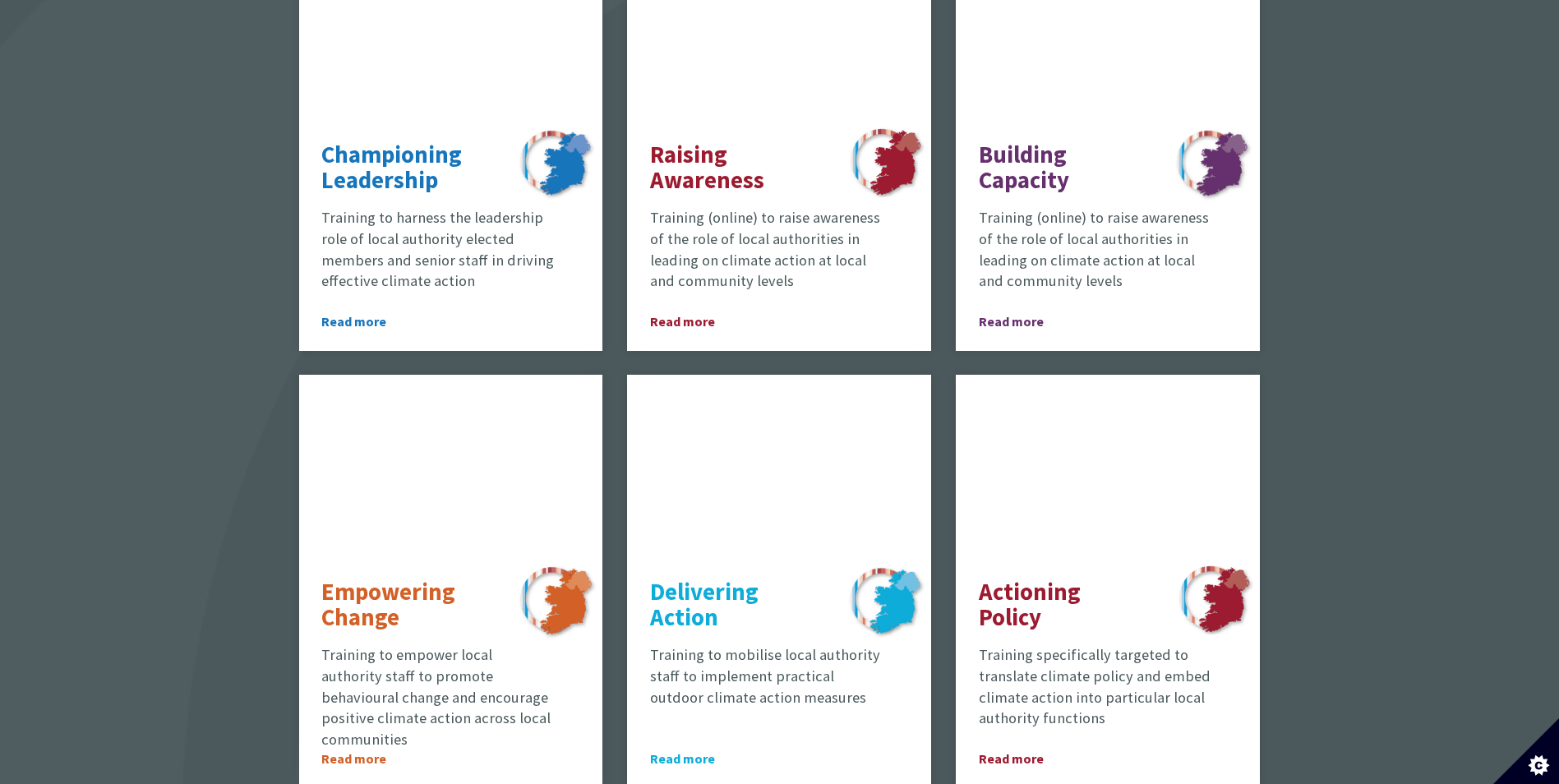
scroll to position [1150, 0]
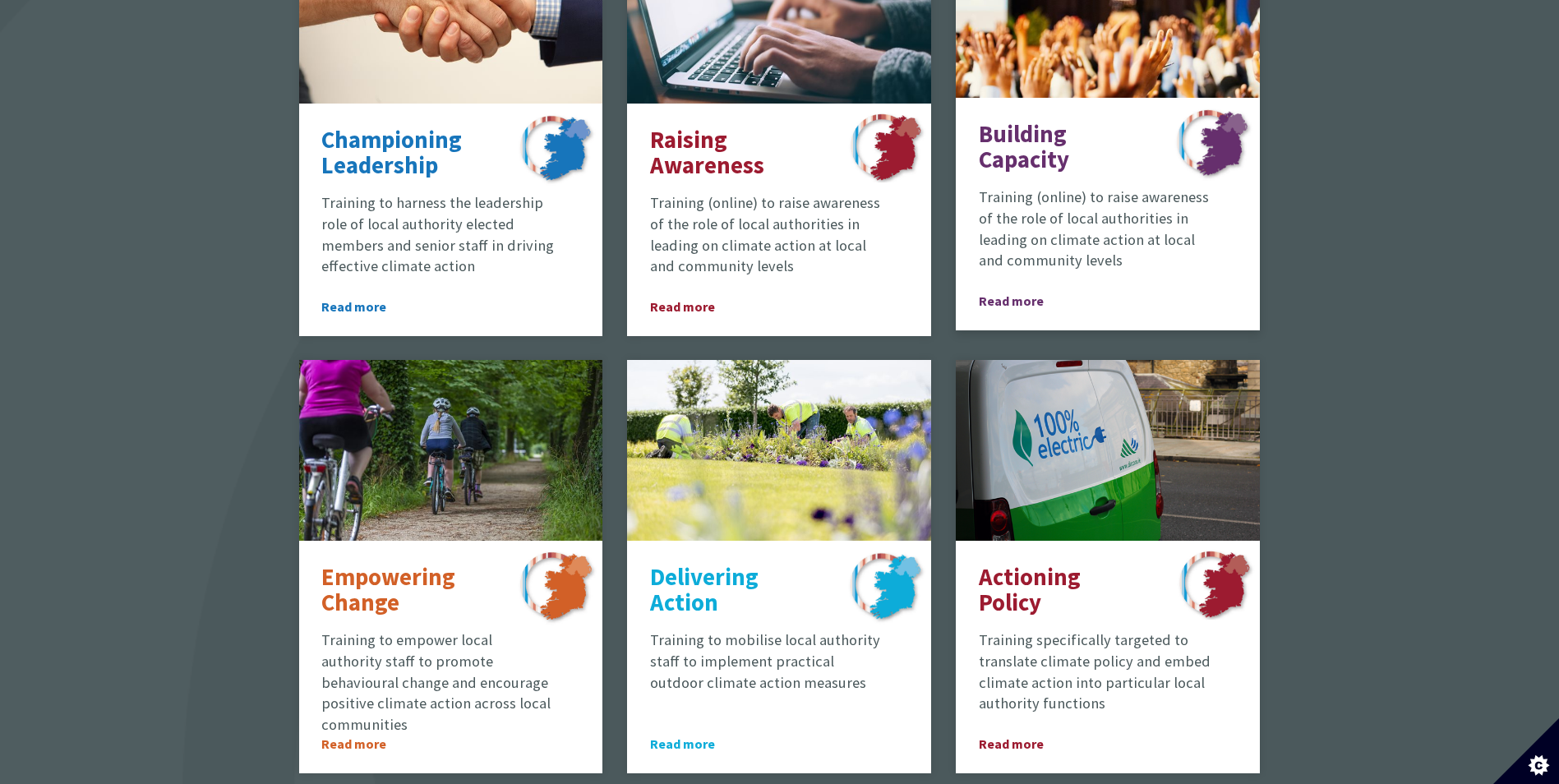
click at [1052, 165] on div "Building Capacity Training (online) to raise awareness of the role of local aut…" at bounding box center [1107, 214] width 304 height 232
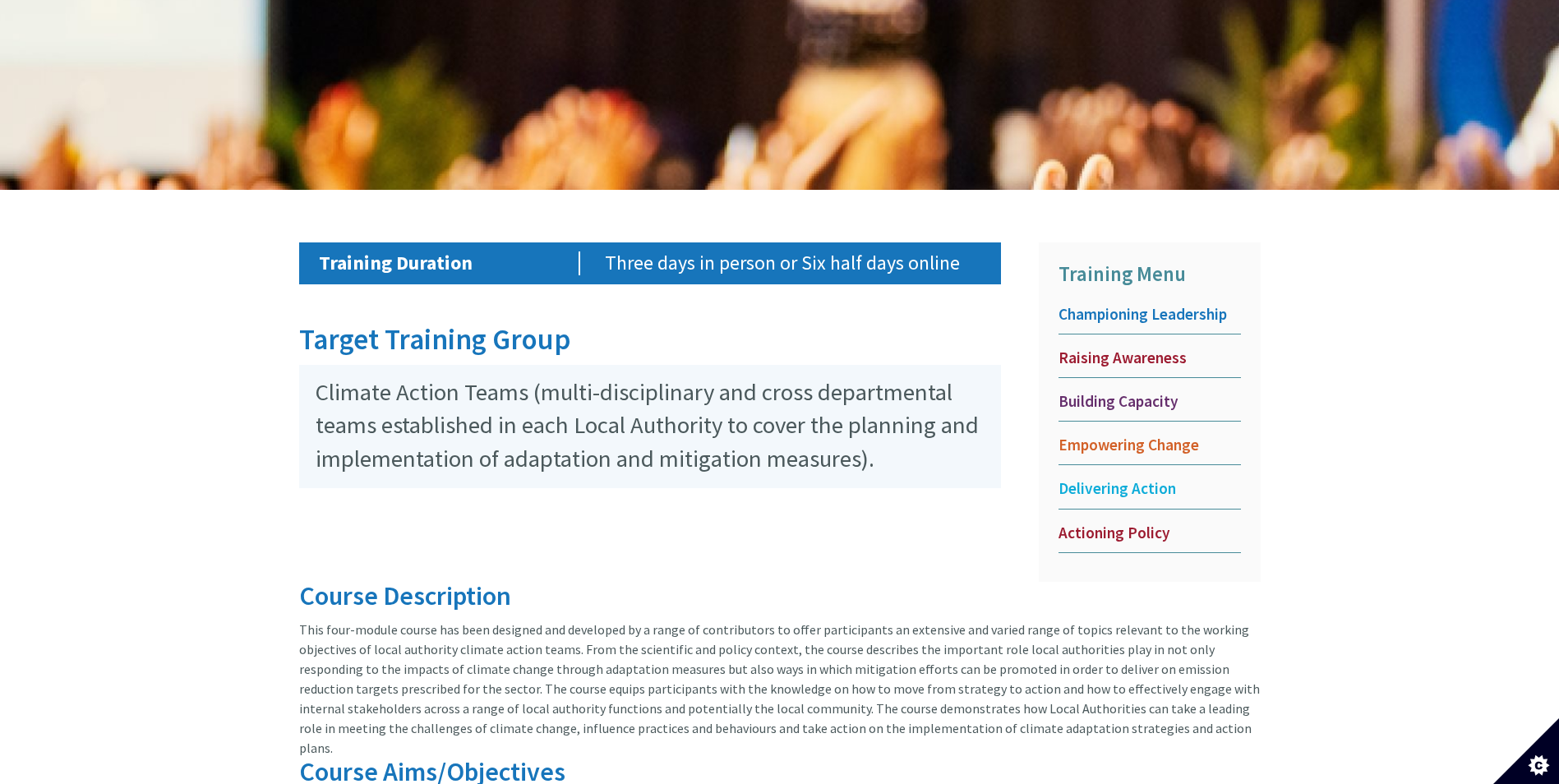
scroll to position [319, 0]
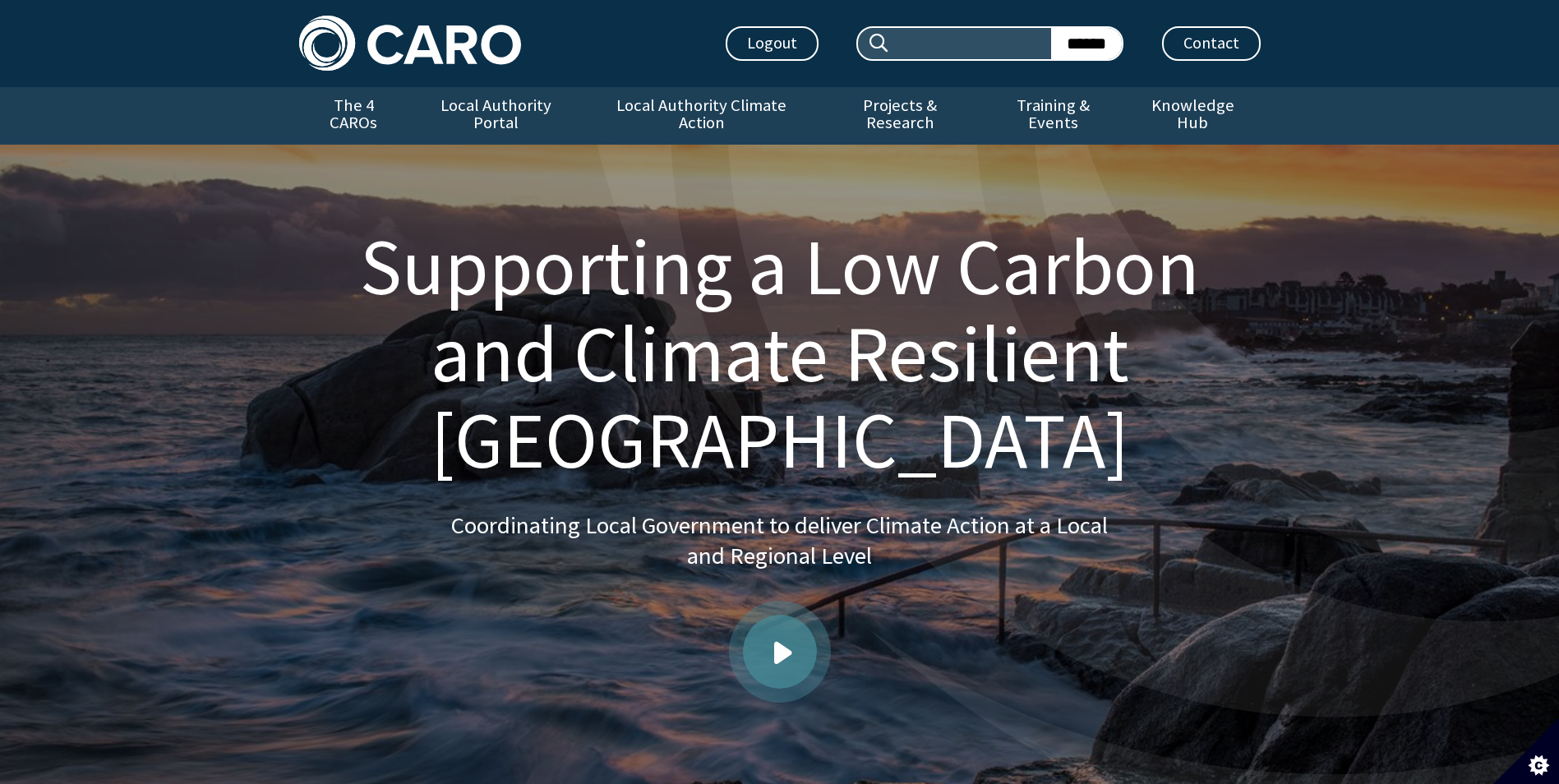
click at [982, 50] on input "Search site:" at bounding box center [971, 43] width 160 height 32
type input "*"
type input "********"
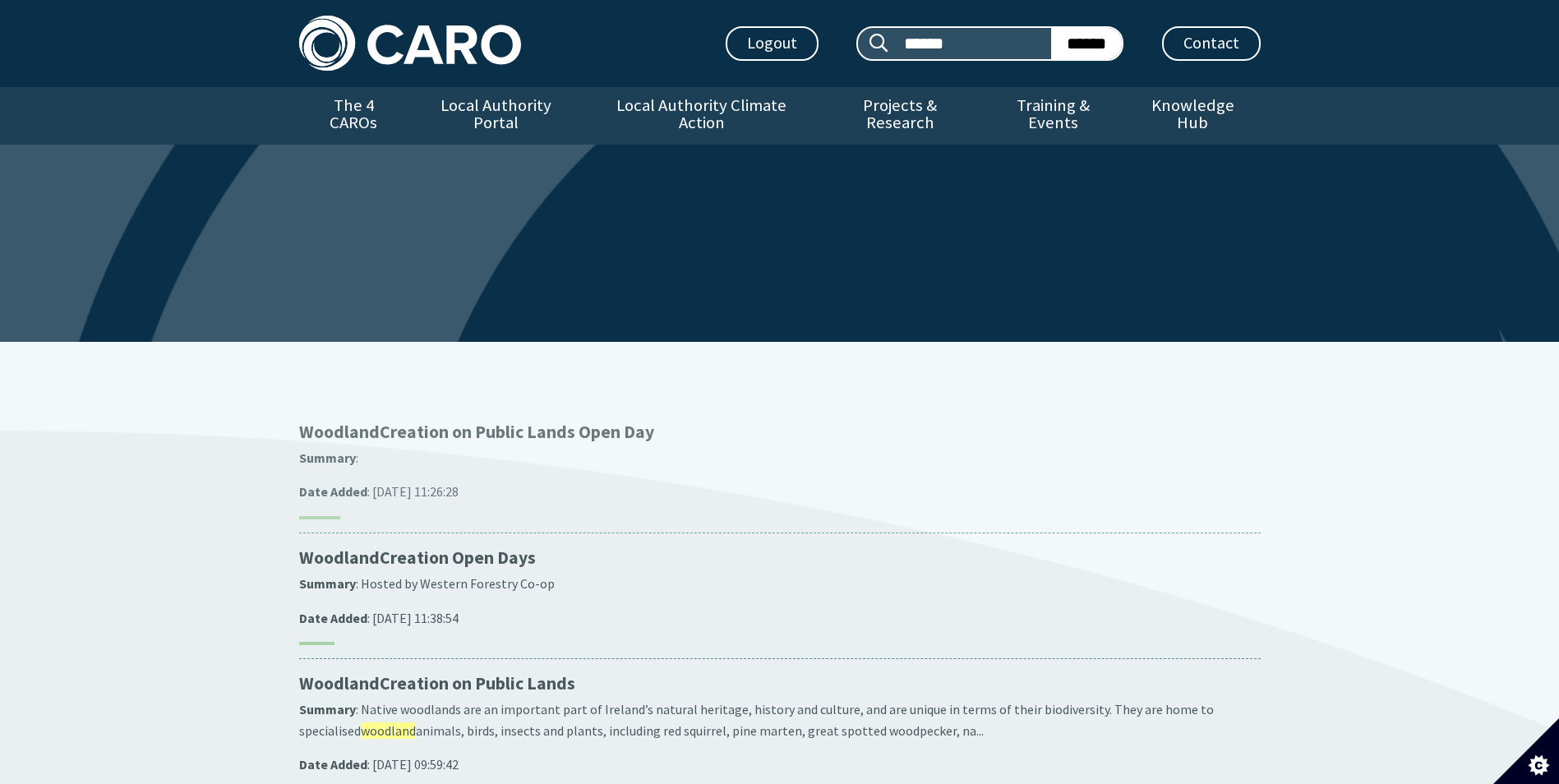
click at [610, 421] on p "Woodland Creation on Public Lands Open Day" at bounding box center [780, 433] width 962 height 23
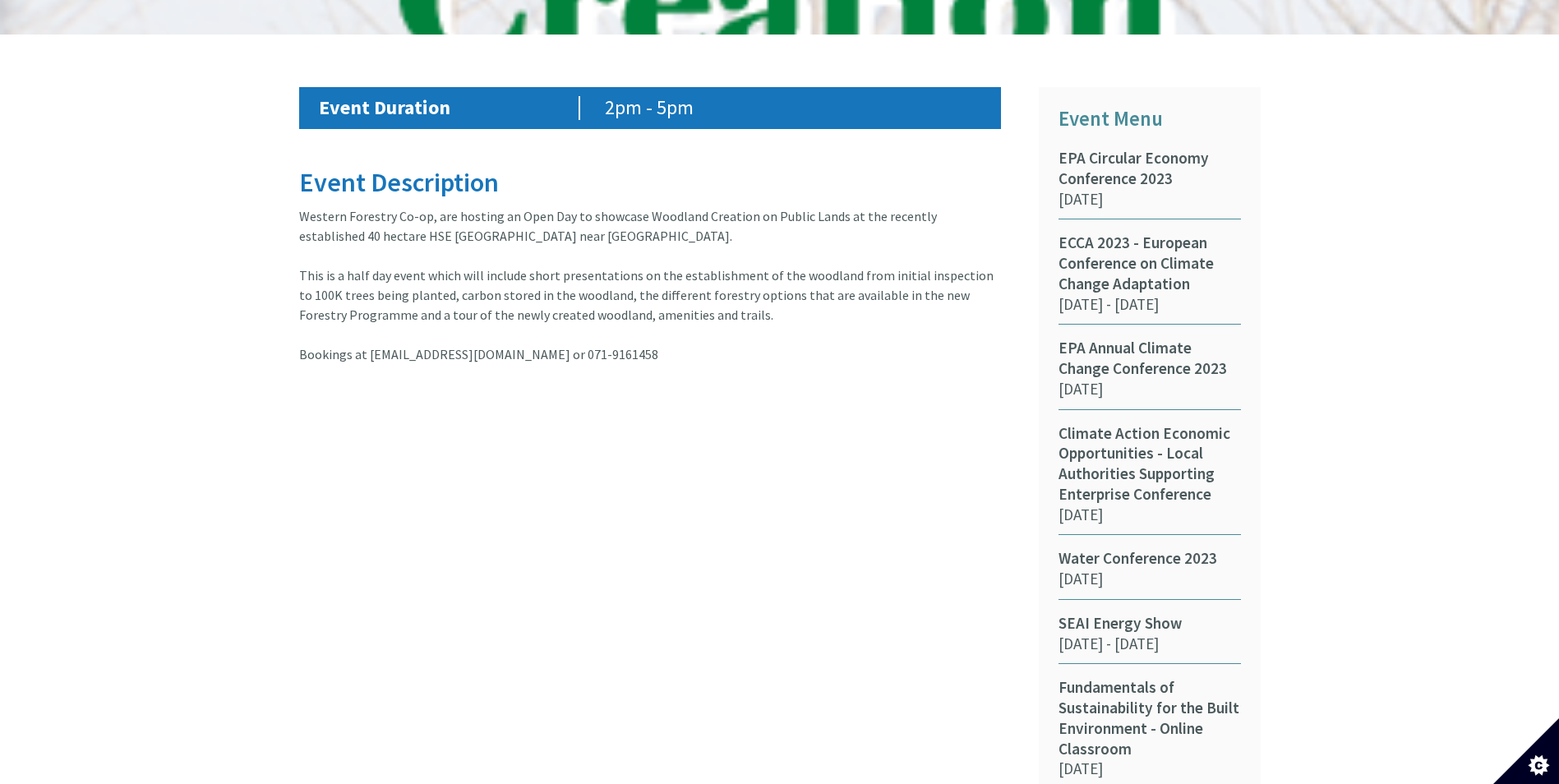
scroll to position [904, 0]
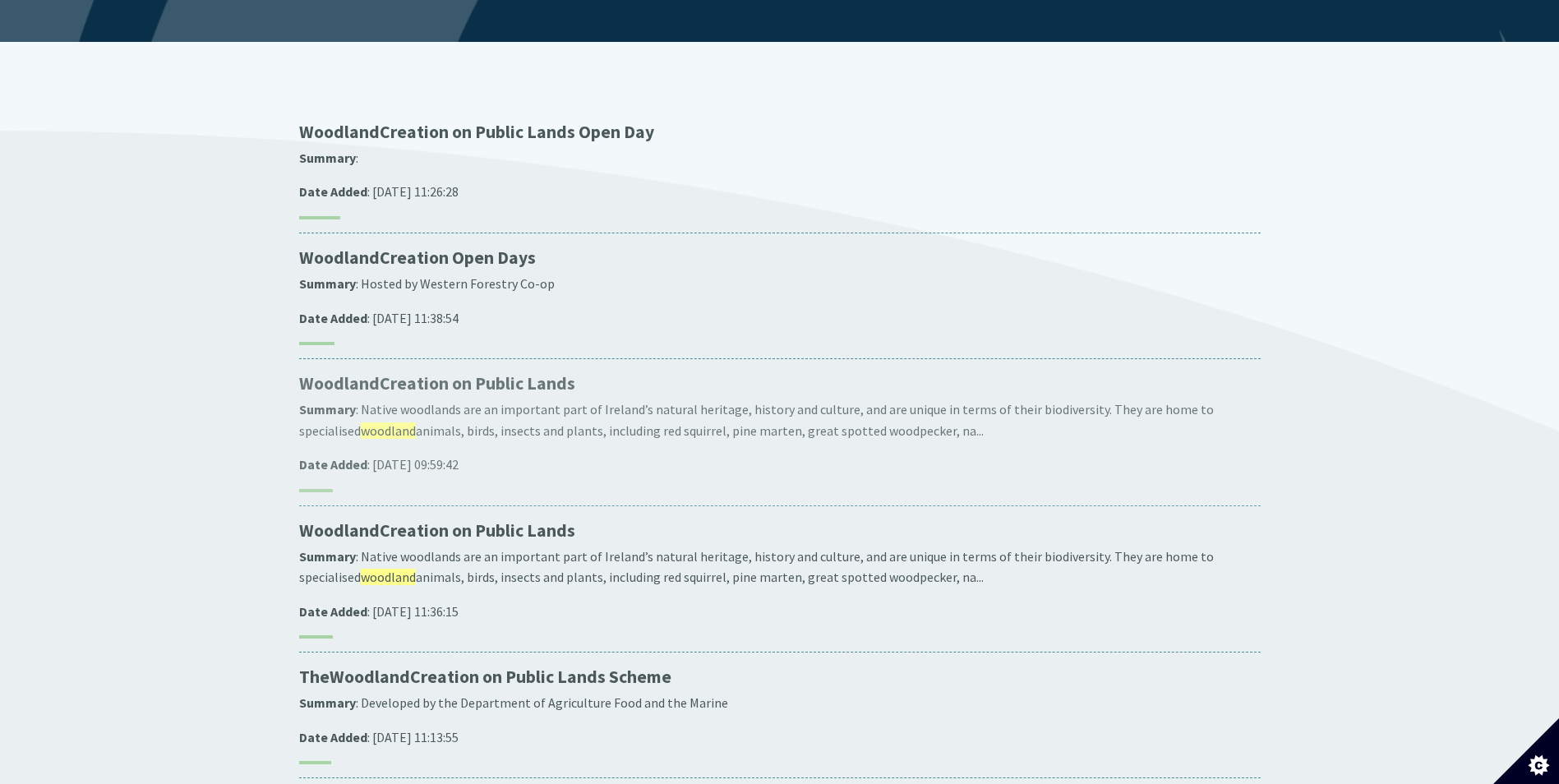
scroll to position [329, 0]
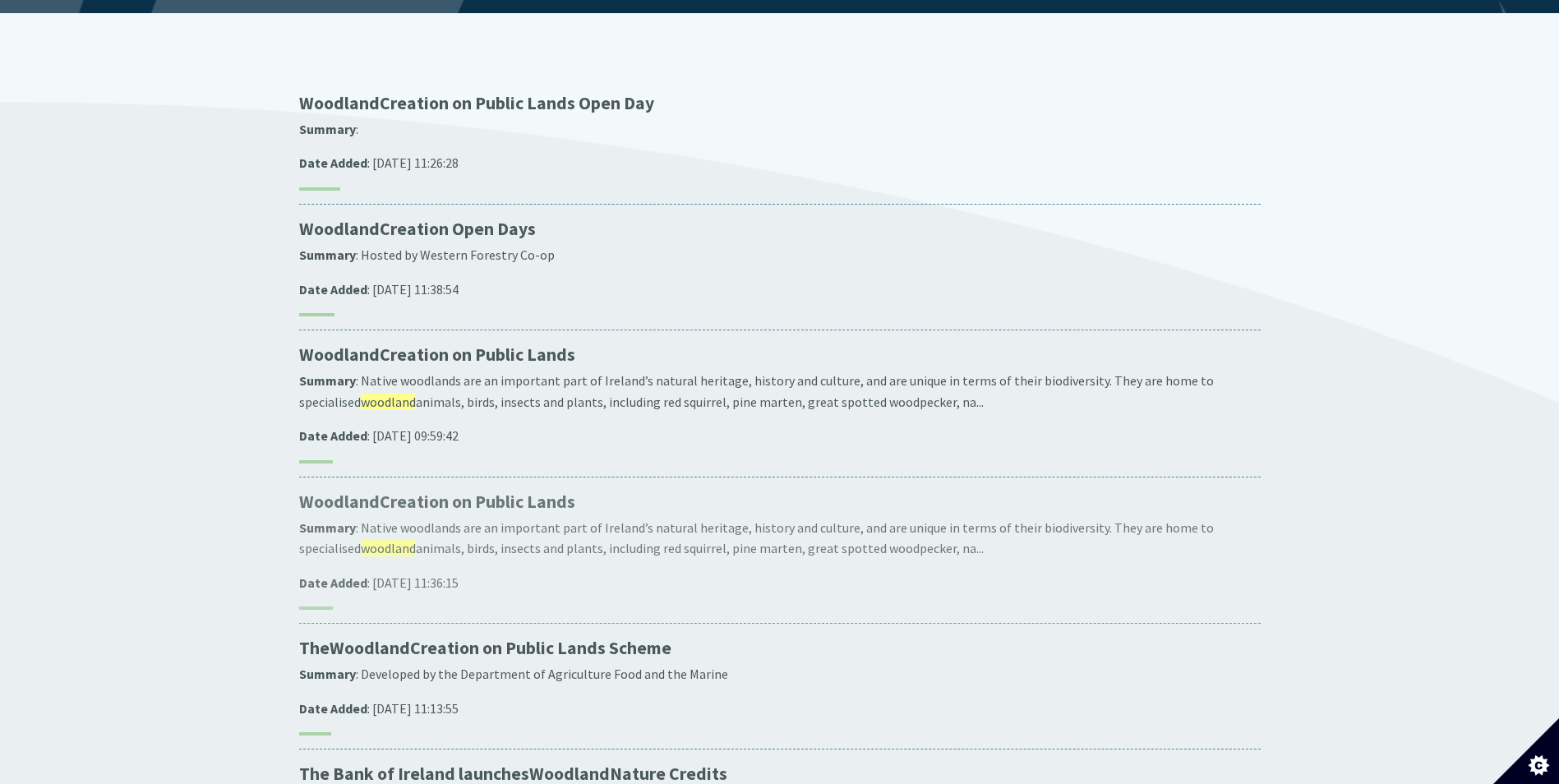
click at [449, 490] on p "Woodland Creation on Public Lands" at bounding box center [780, 502] width 962 height 23
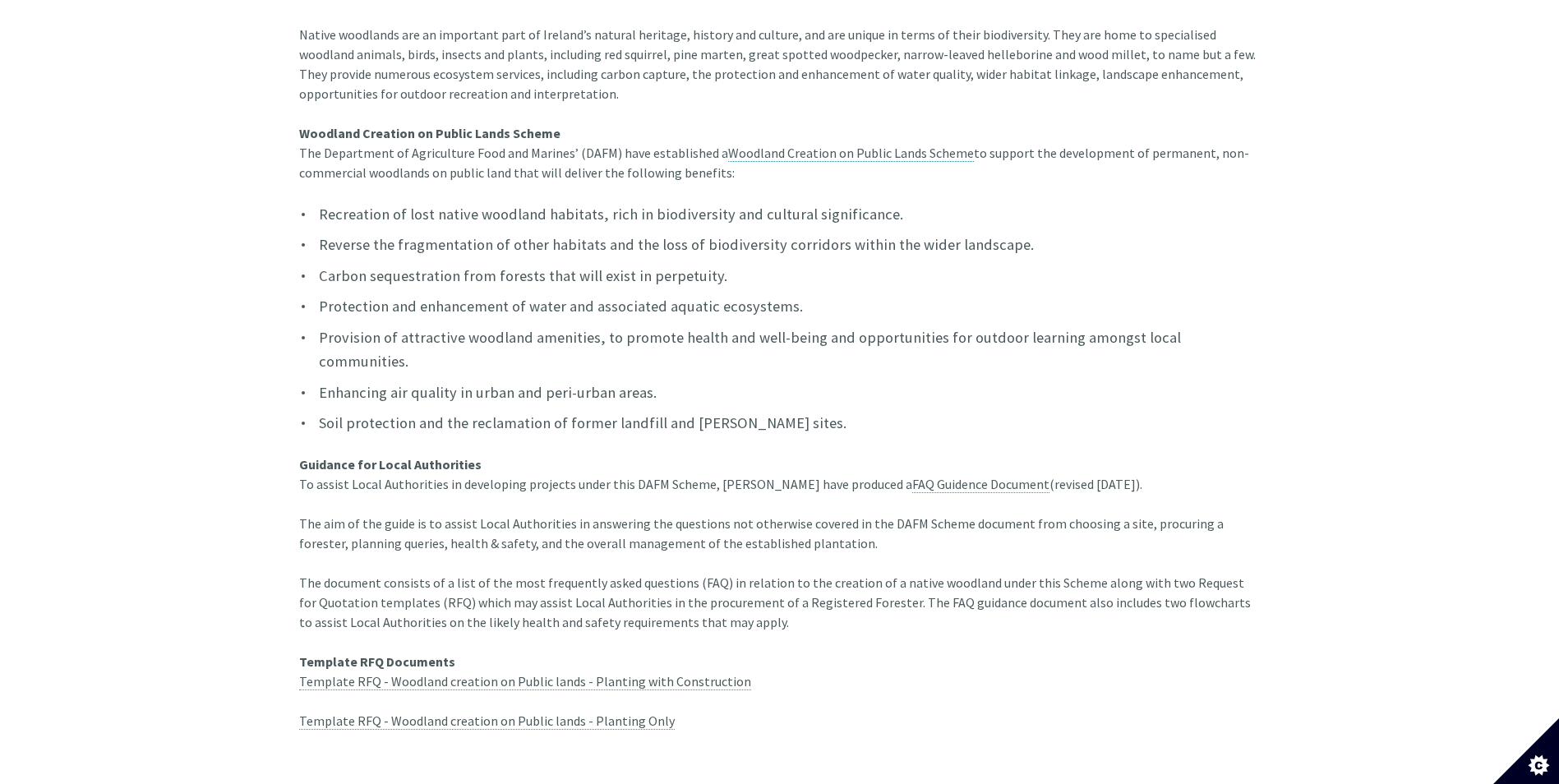
scroll to position [493, 0]
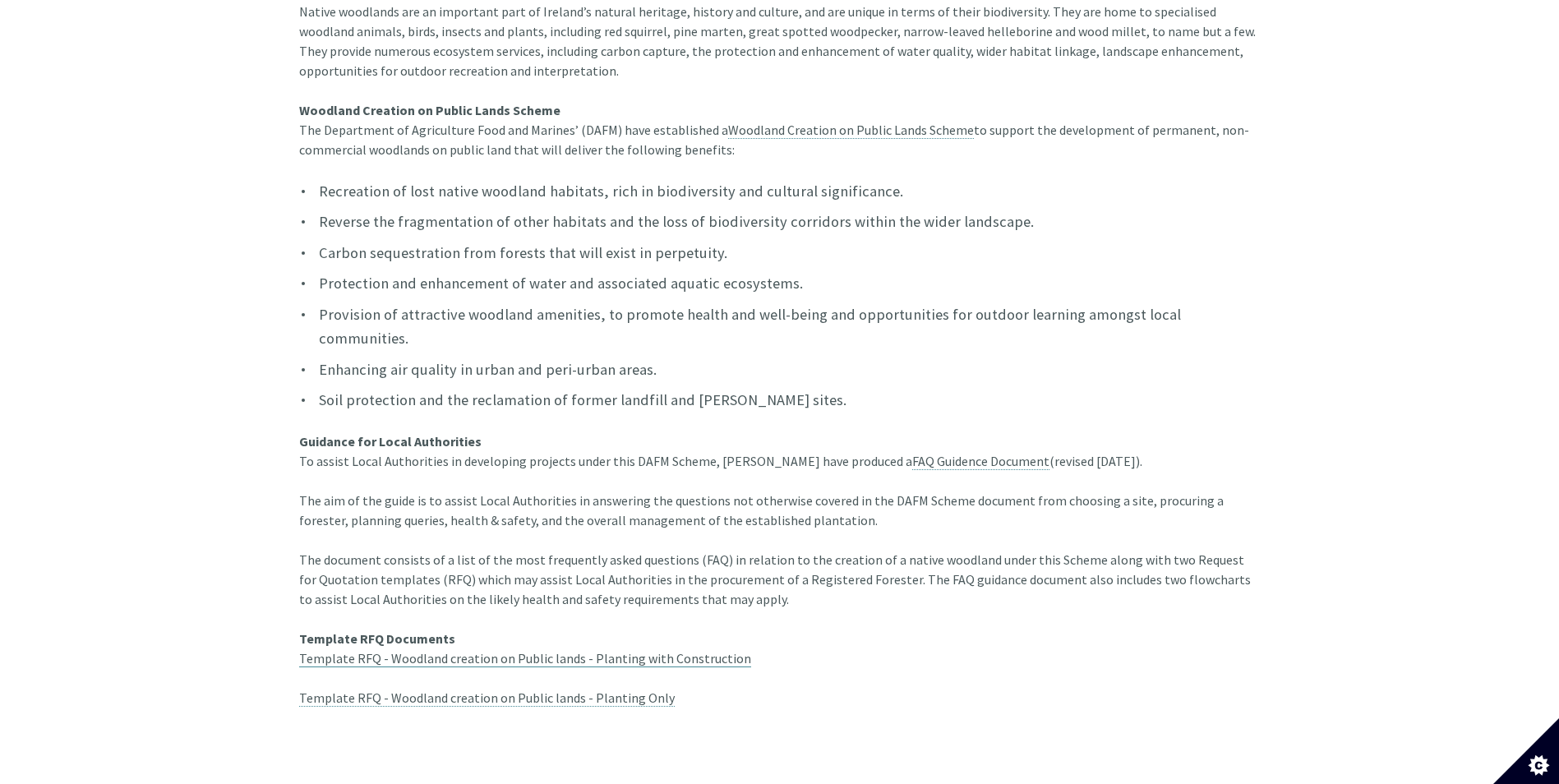
click at [569, 650] on link "Template RFQ - Woodland creation on Public lands - Planting with Construction" at bounding box center [525, 658] width 452 height 17
click at [704, 650] on link "Template RFQ - Woodland creation on Public lands - Planting with Construction" at bounding box center [525, 658] width 452 height 17
click at [912, 452] on link "FAQ Guidence Document" at bounding box center [981, 460] width 137 height 17
click at [507, 666] on article "Native woodlands are an important part of Ireland’s natural heritage, history a…" at bounding box center [780, 385] width 962 height 766
click at [510, 689] on link "Template RFQ - Woodland creation on Public lands - Planting Only" at bounding box center [487, 697] width 376 height 17
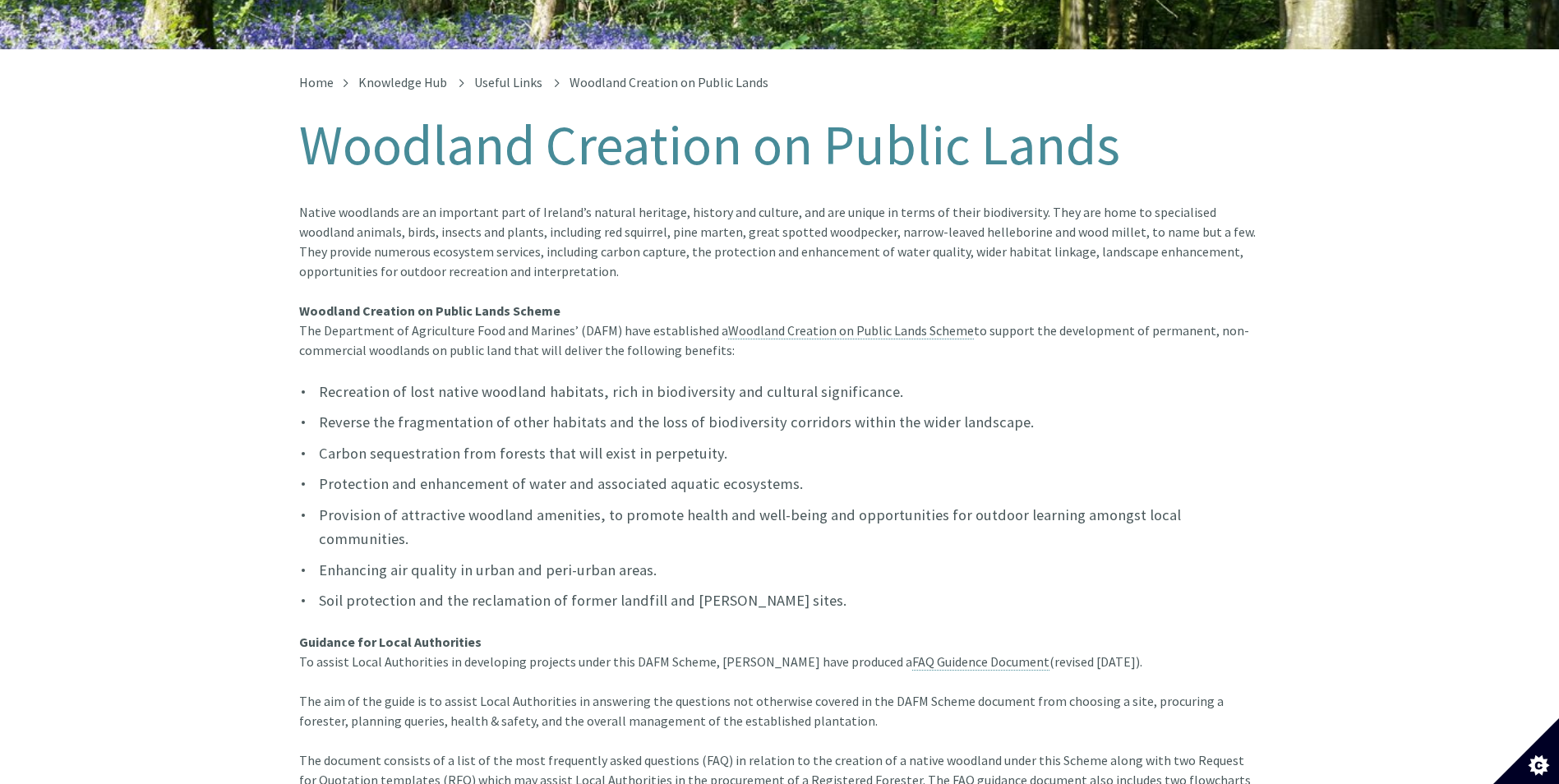
scroll to position [246, 0]
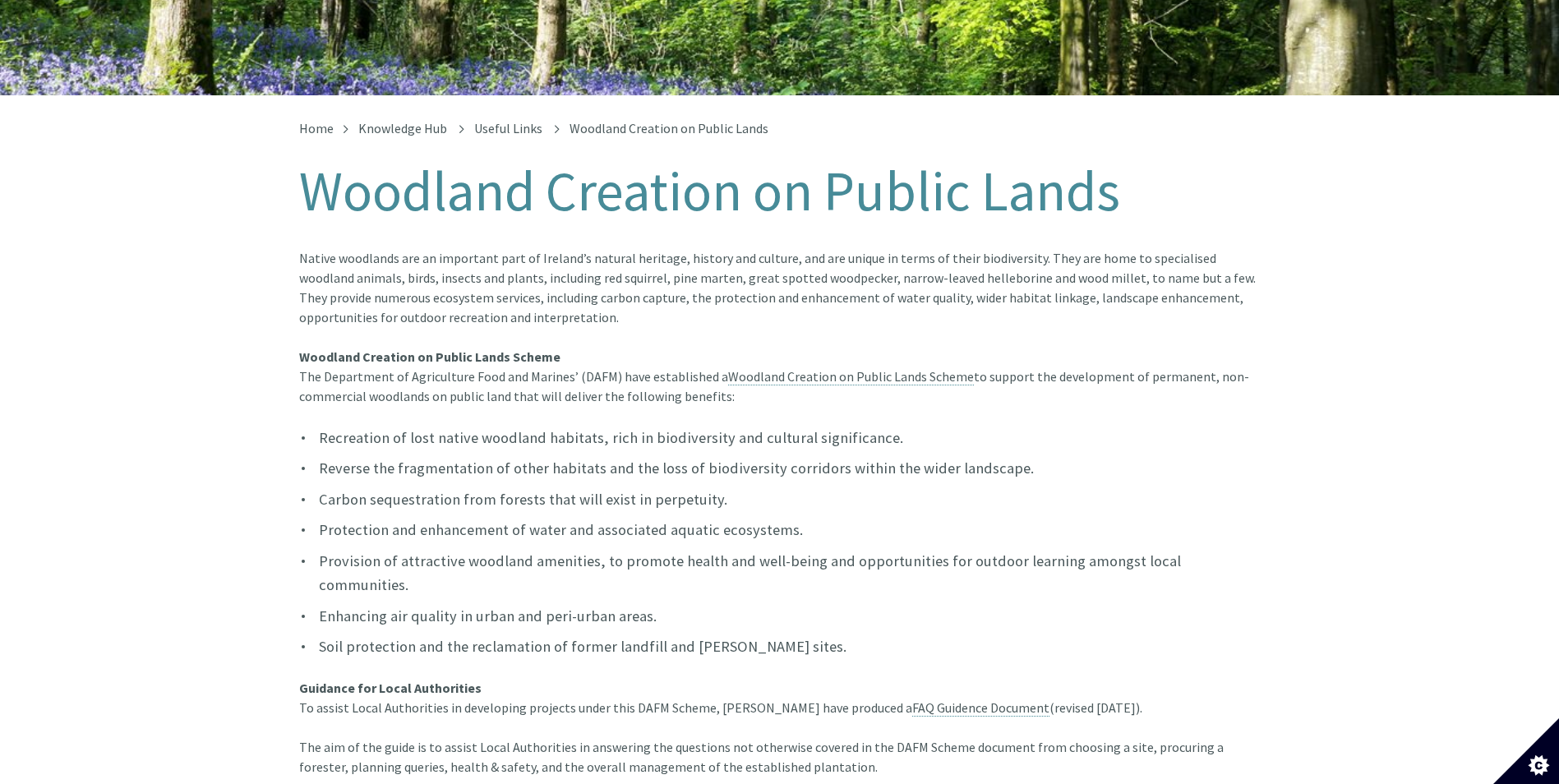
click at [967, 386] on article "Native woodlands are an important part of Ireland’s natural heritage, history a…" at bounding box center [780, 631] width 962 height 766
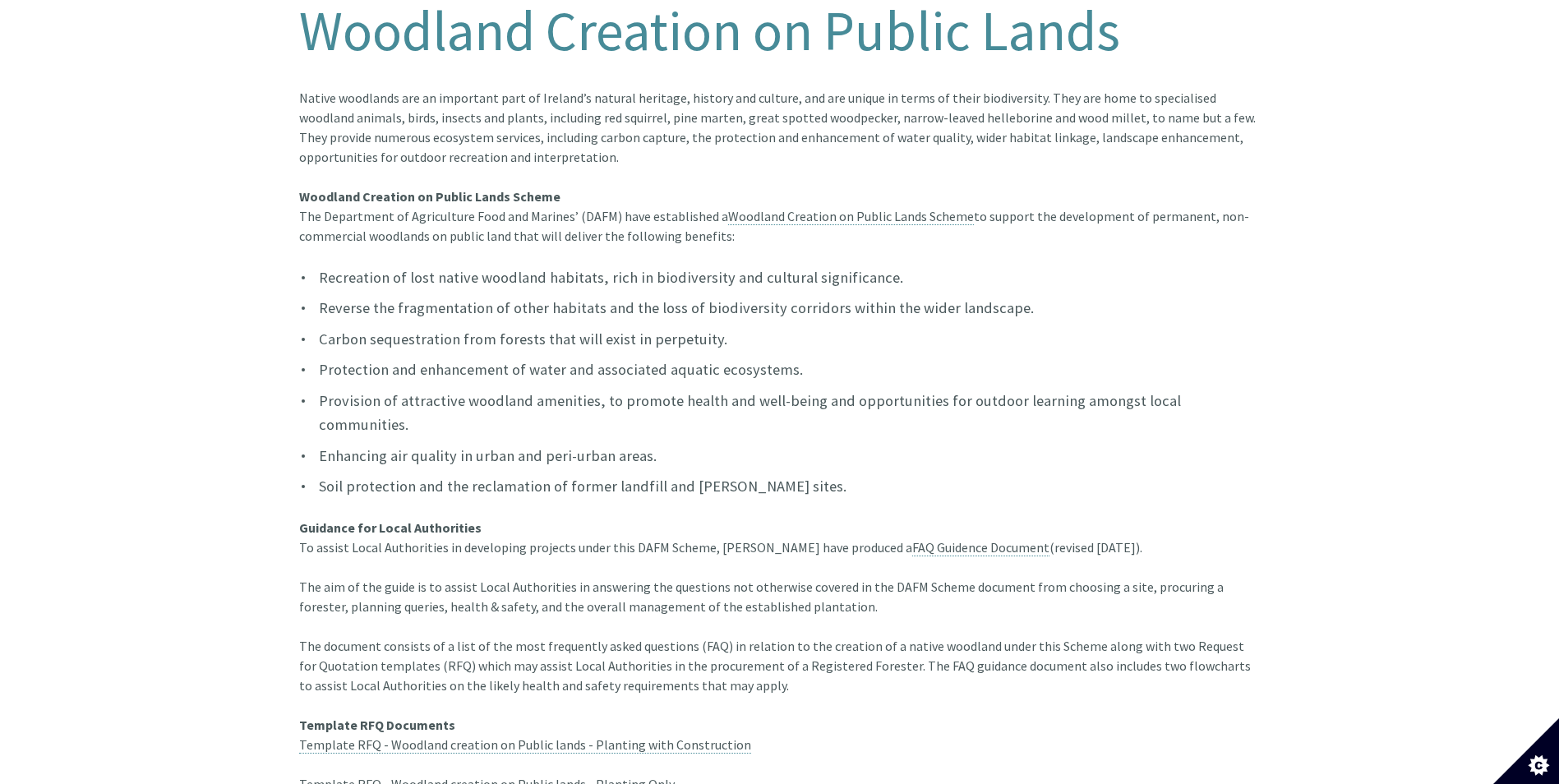
scroll to position [411, 0]
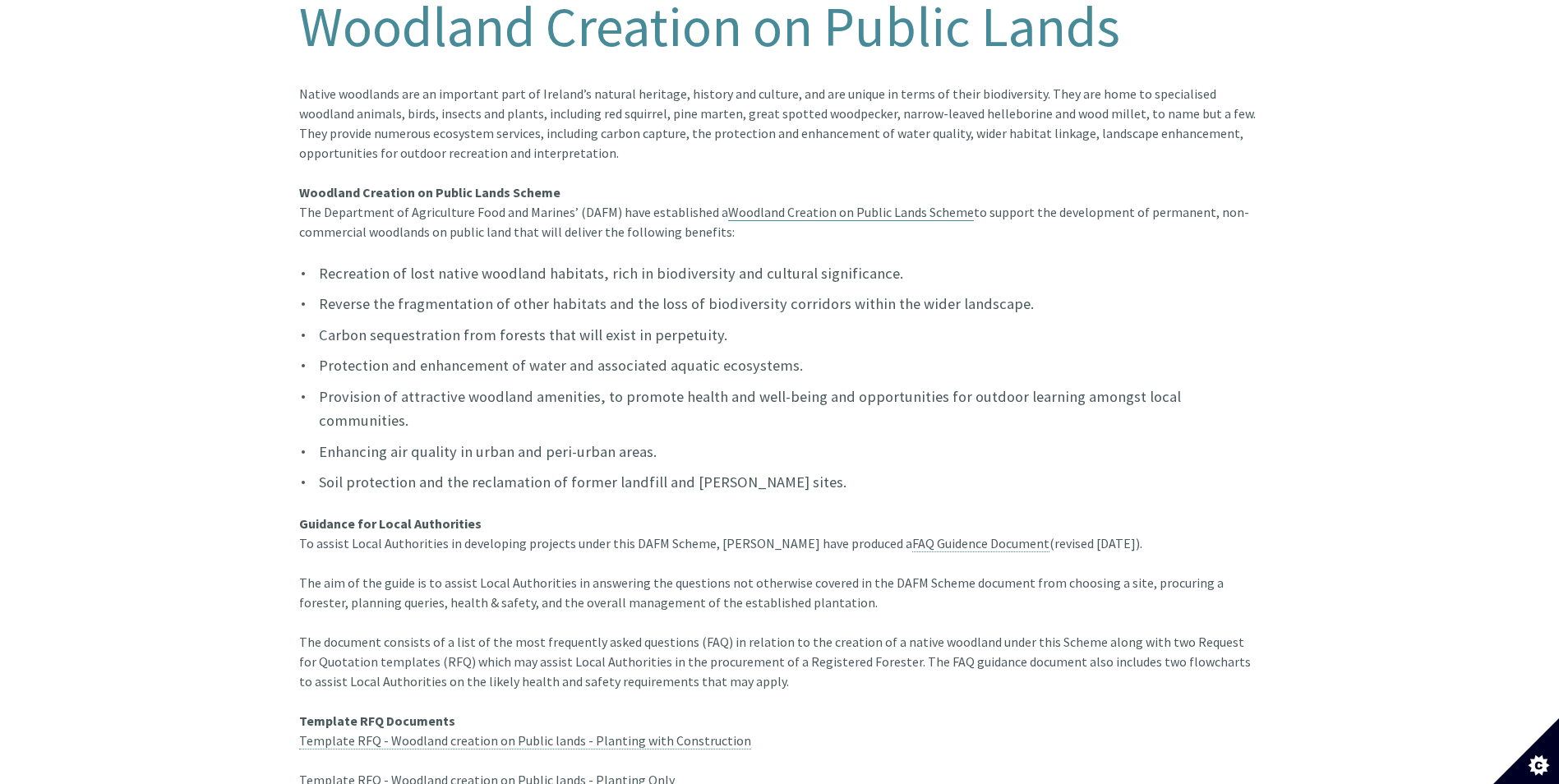
click at [774, 204] on link "Woodland Creation on Public Lands Scheme" at bounding box center [851, 212] width 246 height 17
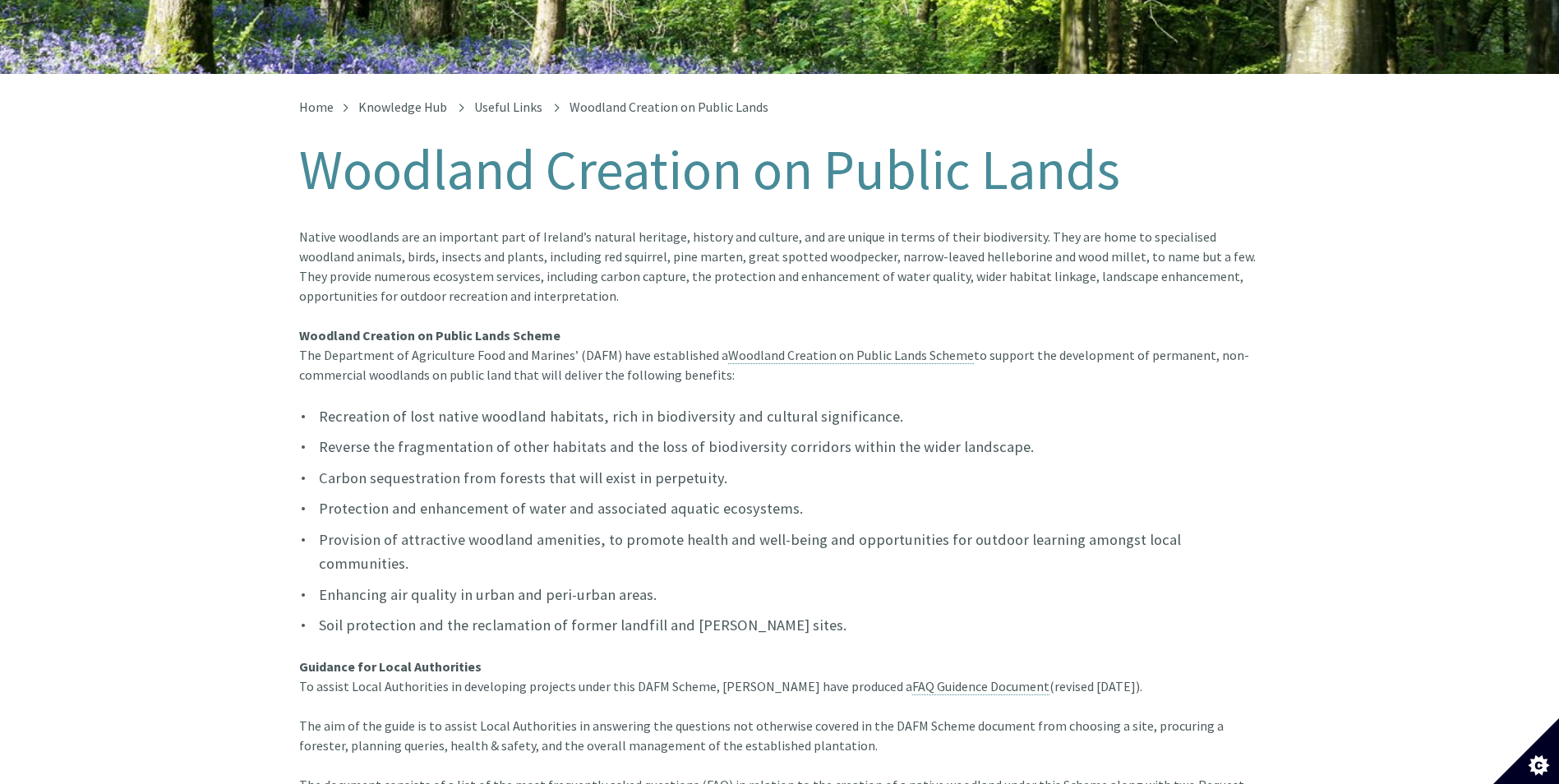
scroll to position [260, 0]
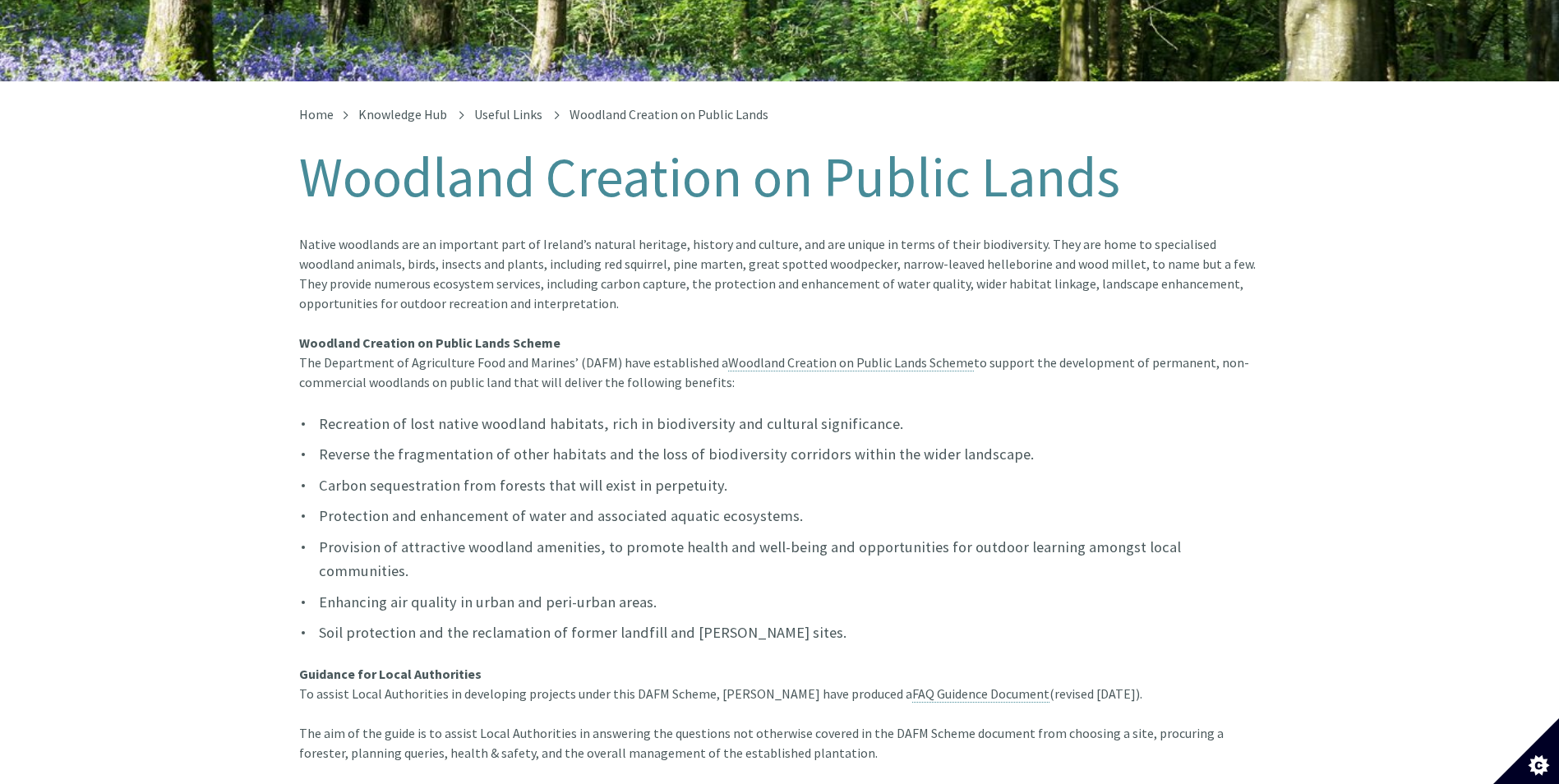
click at [708, 421] on ul "Recreation of lost native woodland habitats, rich in biodiversity and cultural …" at bounding box center [780, 528] width 962 height 233
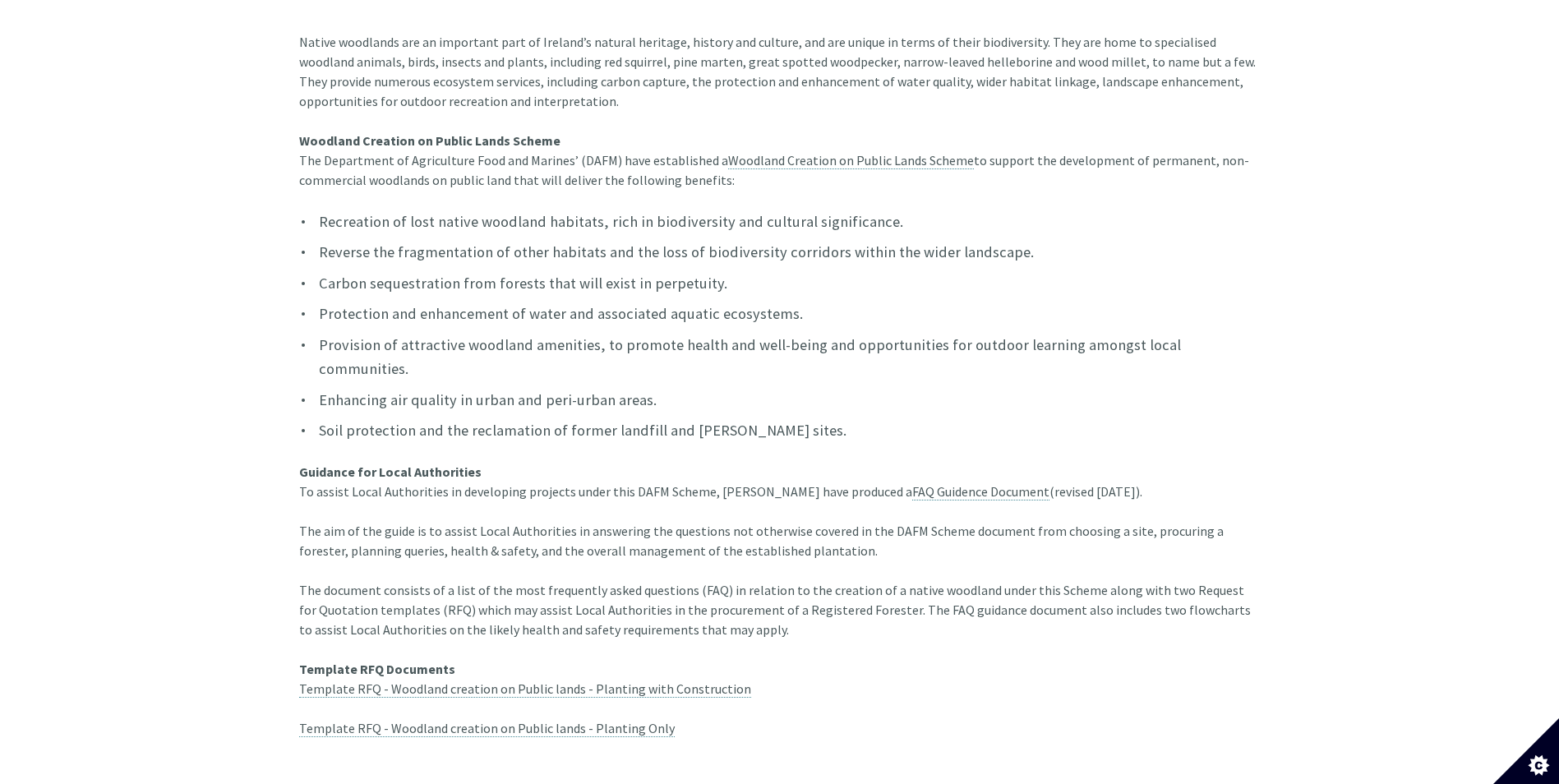
scroll to position [506, 0]
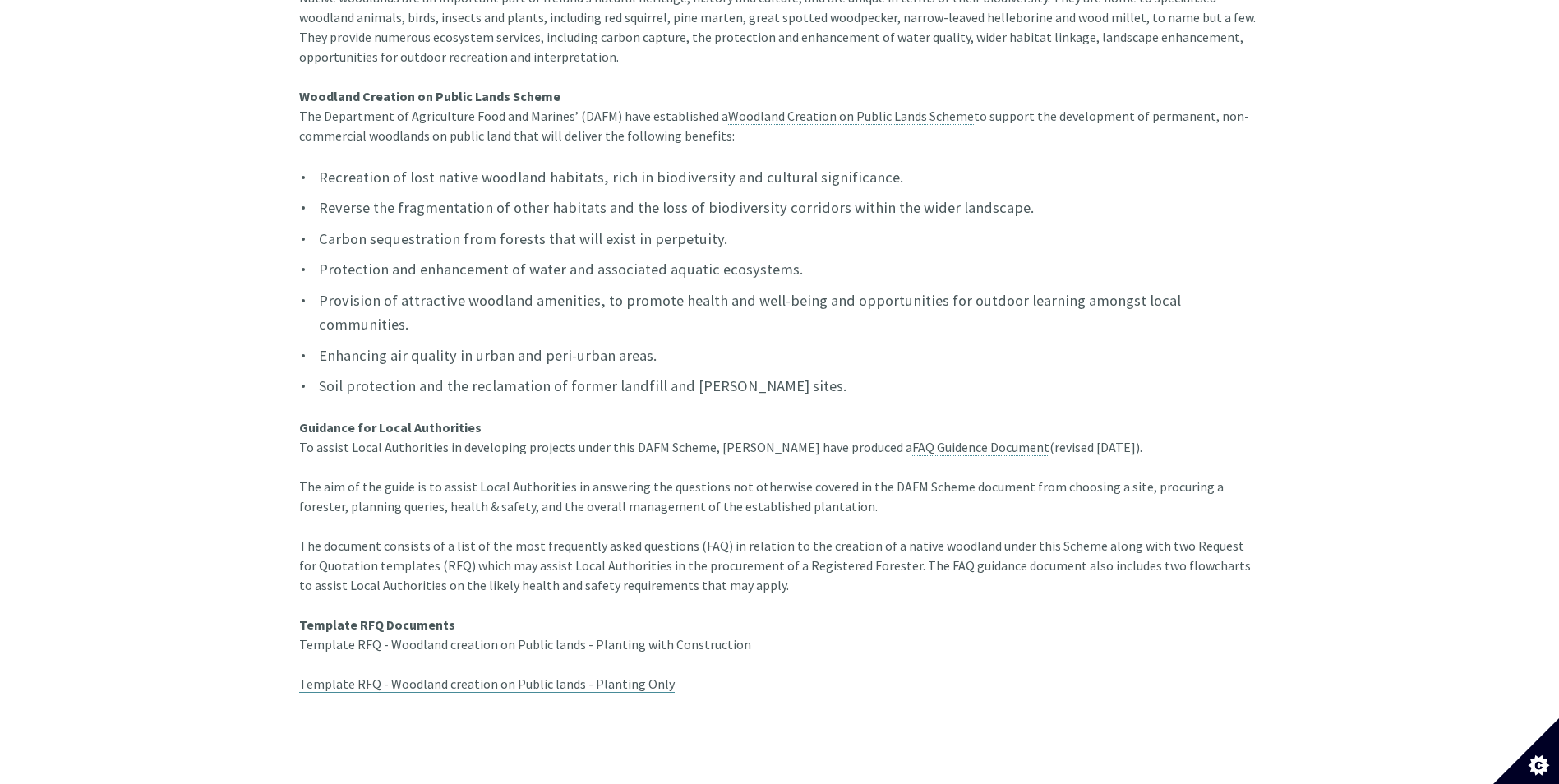
click at [643, 675] on link "Template RFQ - Woodland creation on Public lands - Planting Only" at bounding box center [487, 683] width 376 height 17
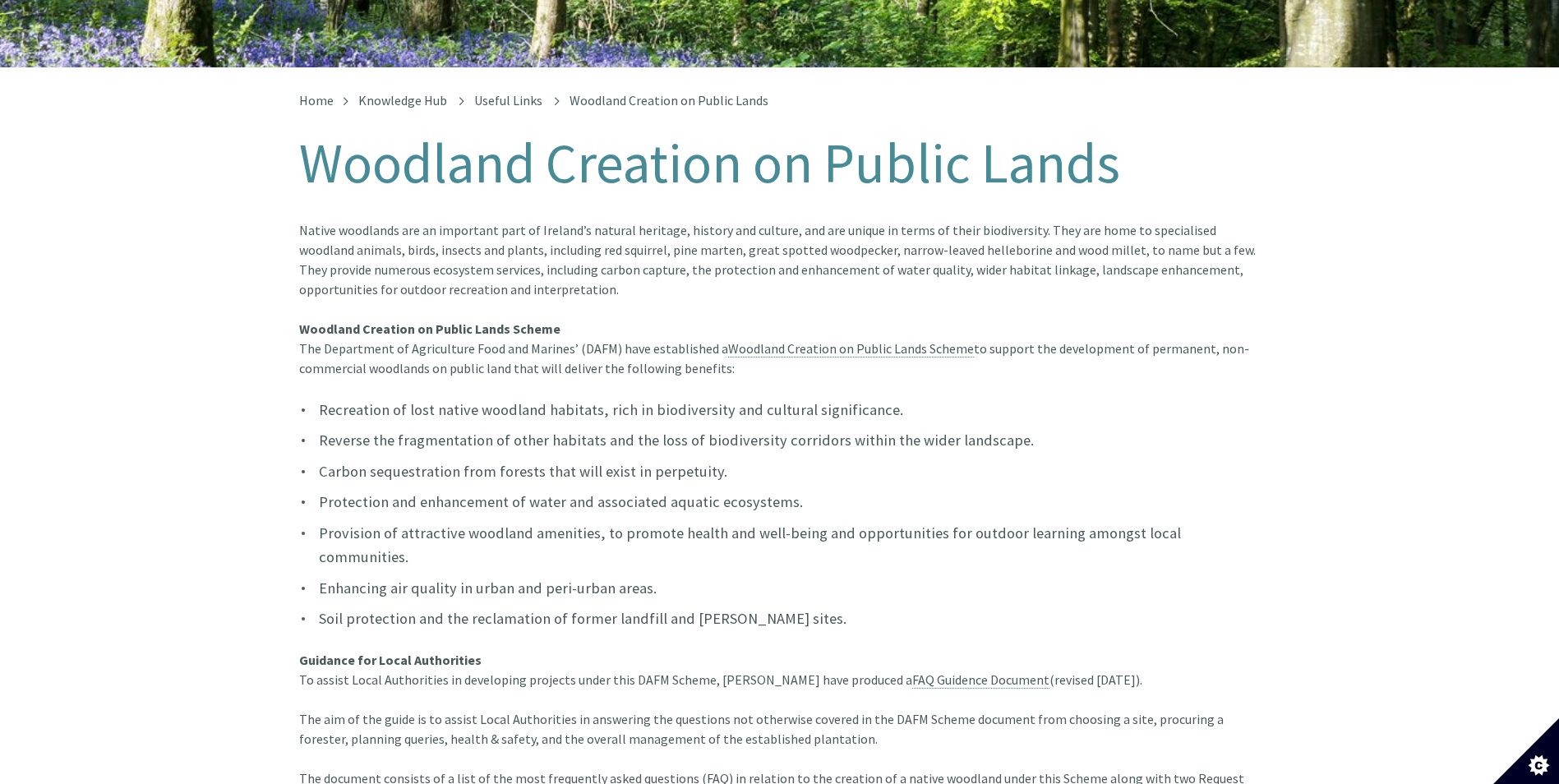
scroll to position [14, 0]
